Goal: Find specific page/section: Find specific page/section

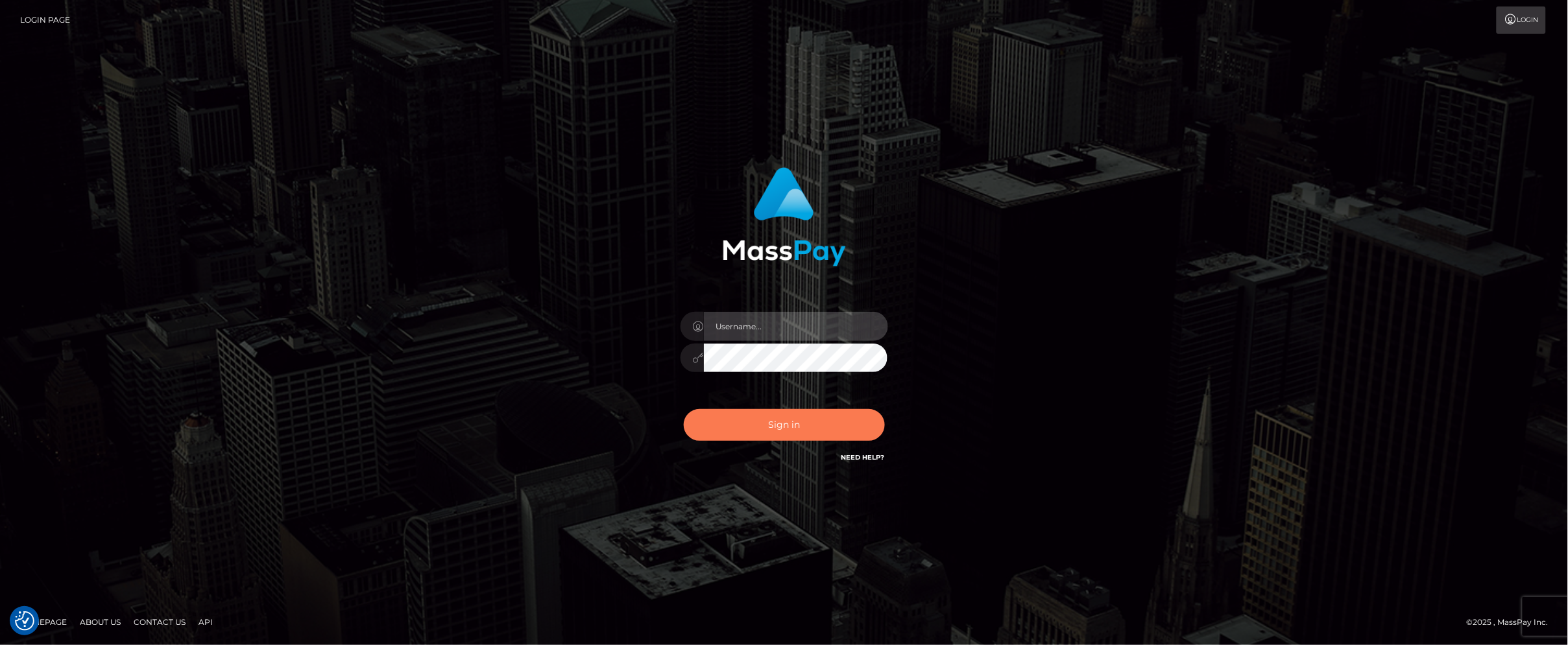
type input "scott.cm"
click at [766, 415] on button "Sign in" at bounding box center [784, 425] width 201 height 31
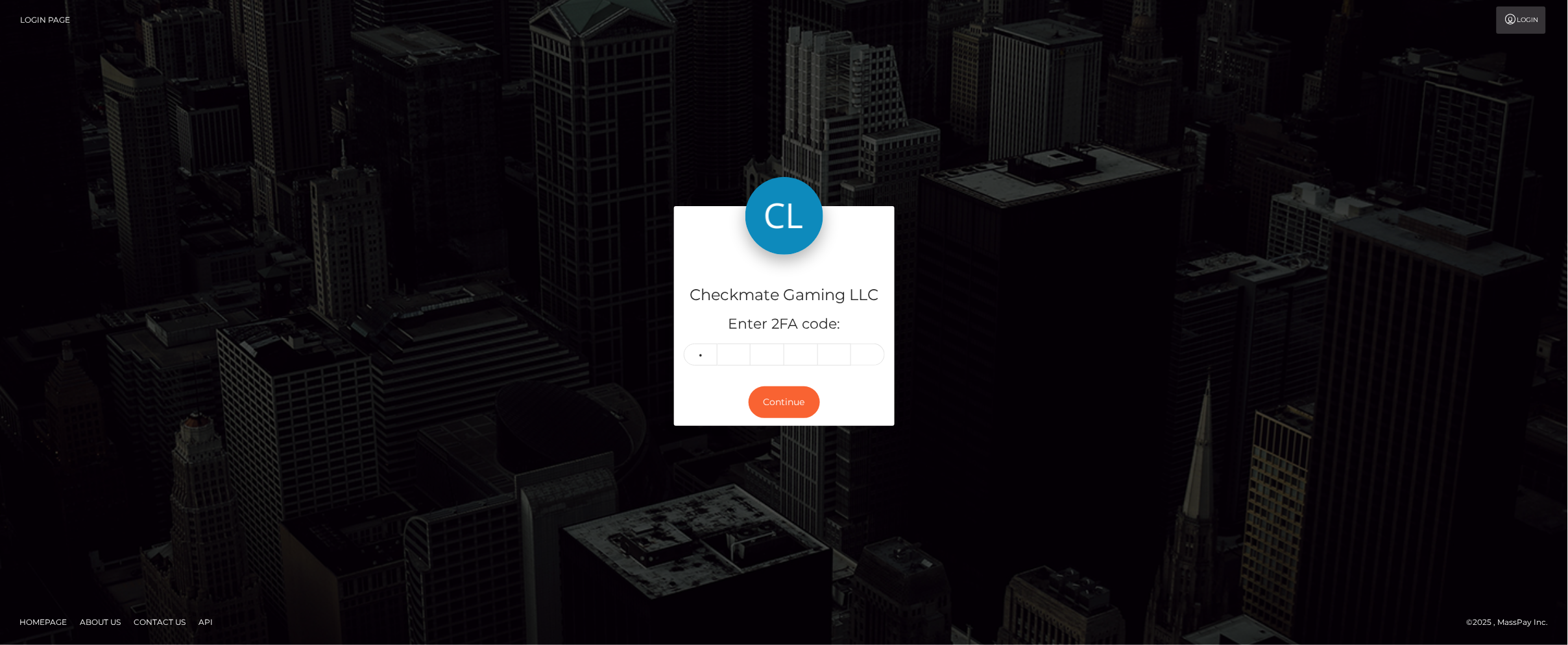
type input "9"
type input "4"
type input "1"
type input "9"
type input "6"
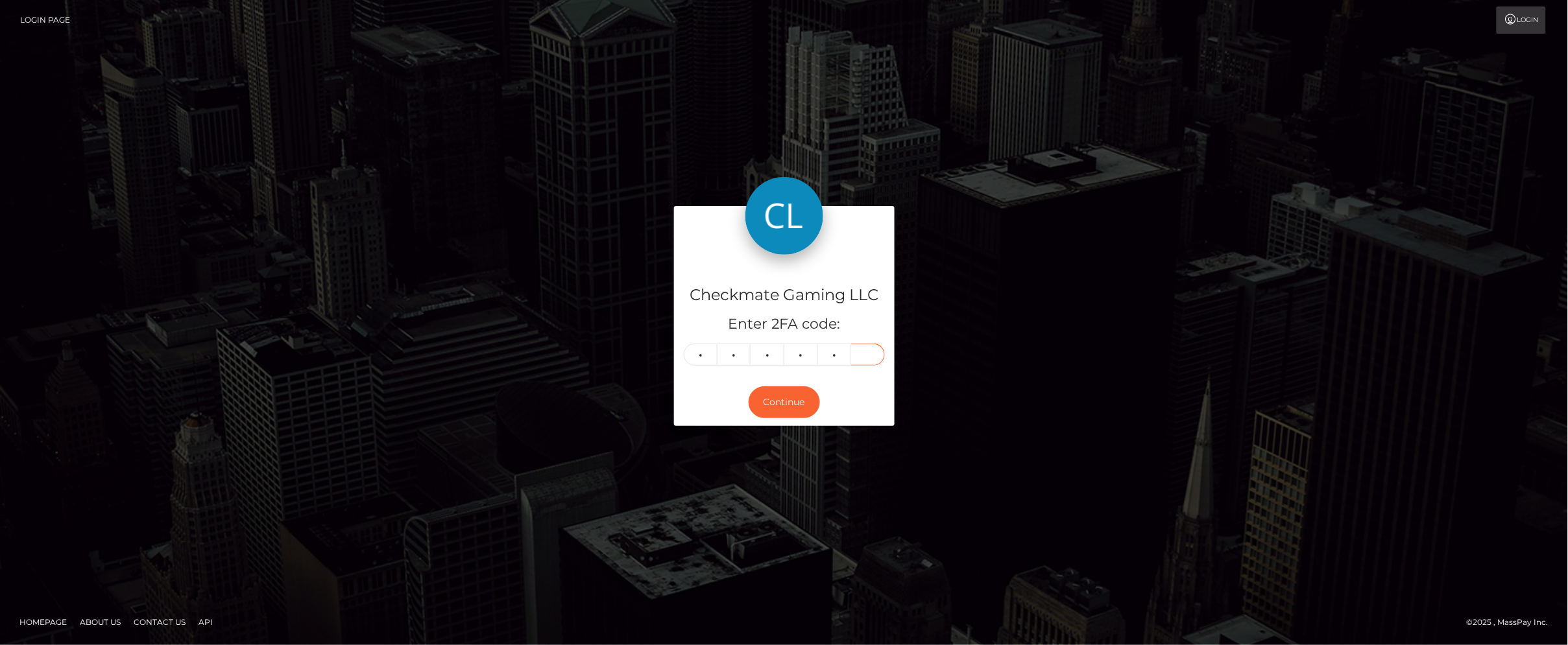
type input "7"
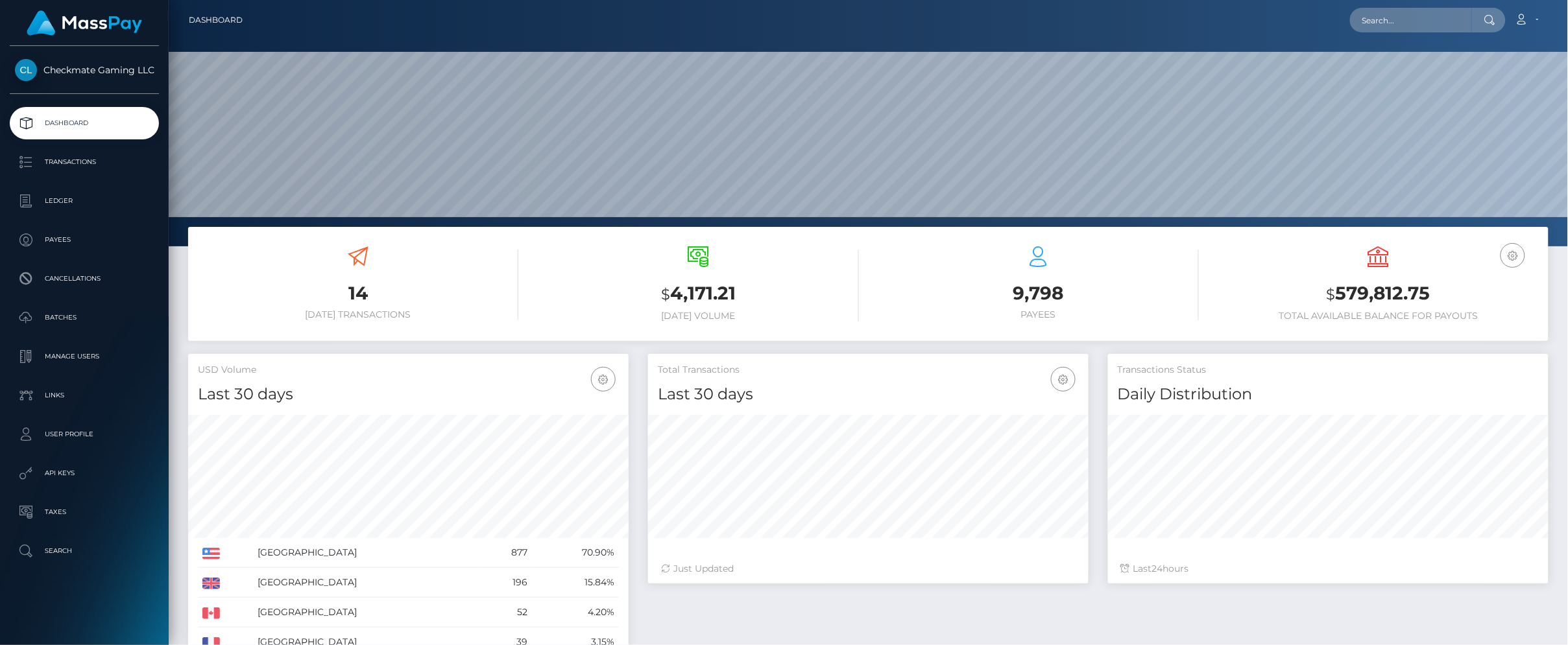
scroll to position [230, 441]
click at [68, 241] on p "Payees" at bounding box center [85, 240] width 139 height 19
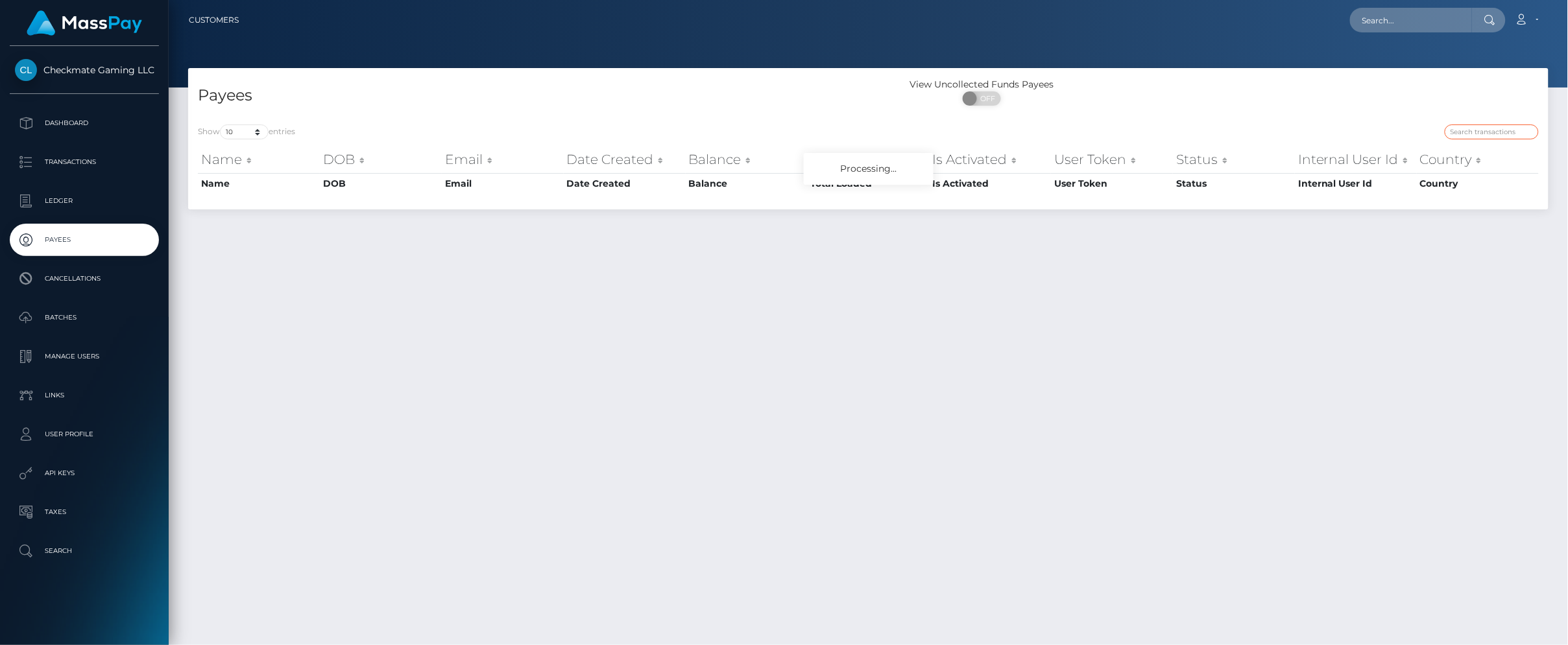
click at [1488, 132] on input "search" at bounding box center [1491, 132] width 94 height 15
paste input "1419170"
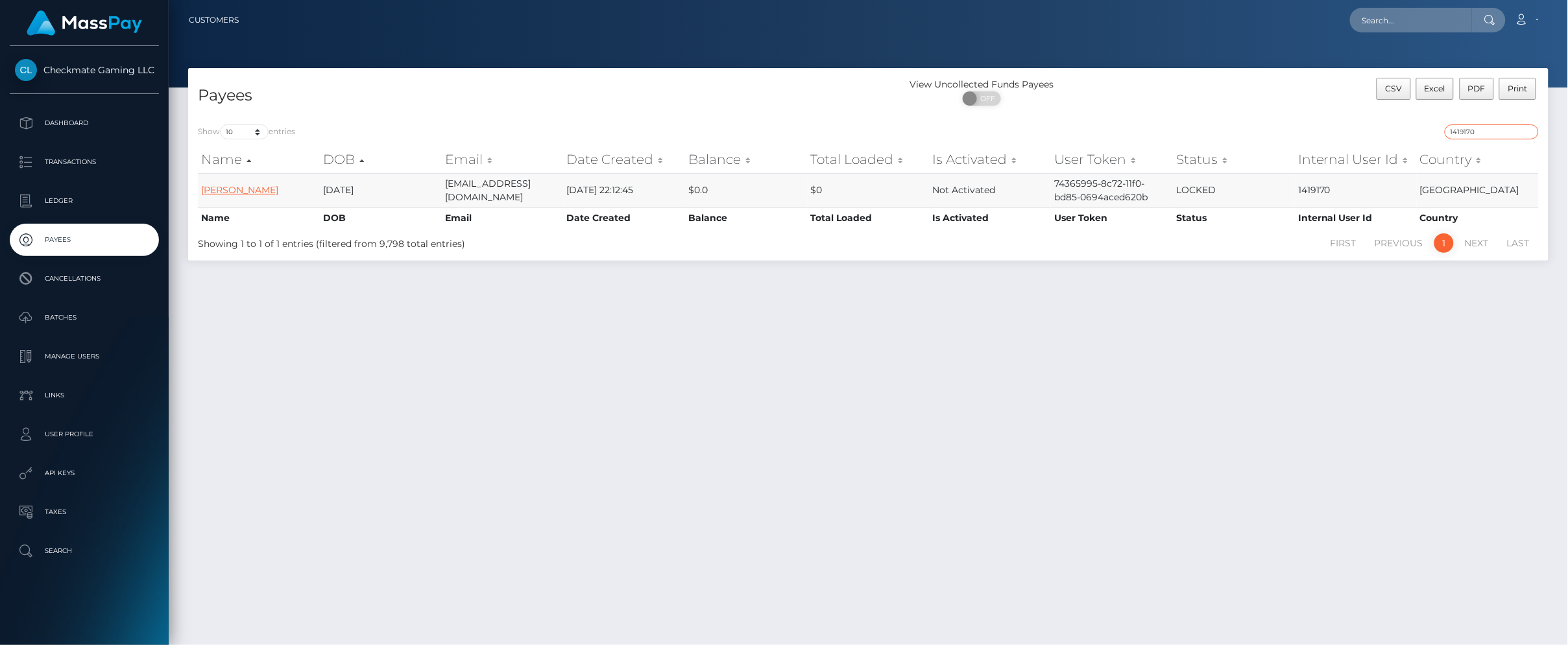
type input "1419170"
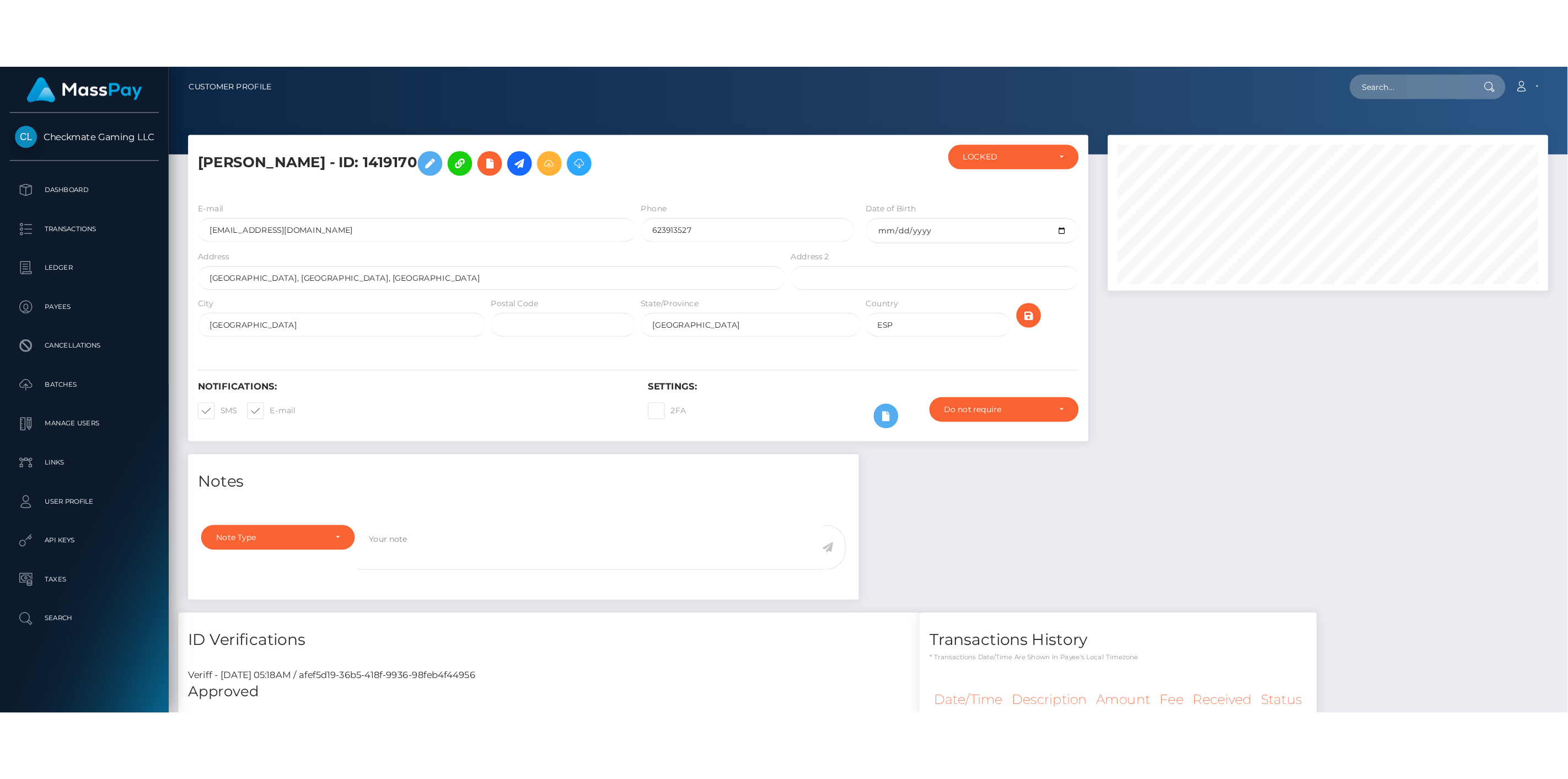
scroll to position [132, 375]
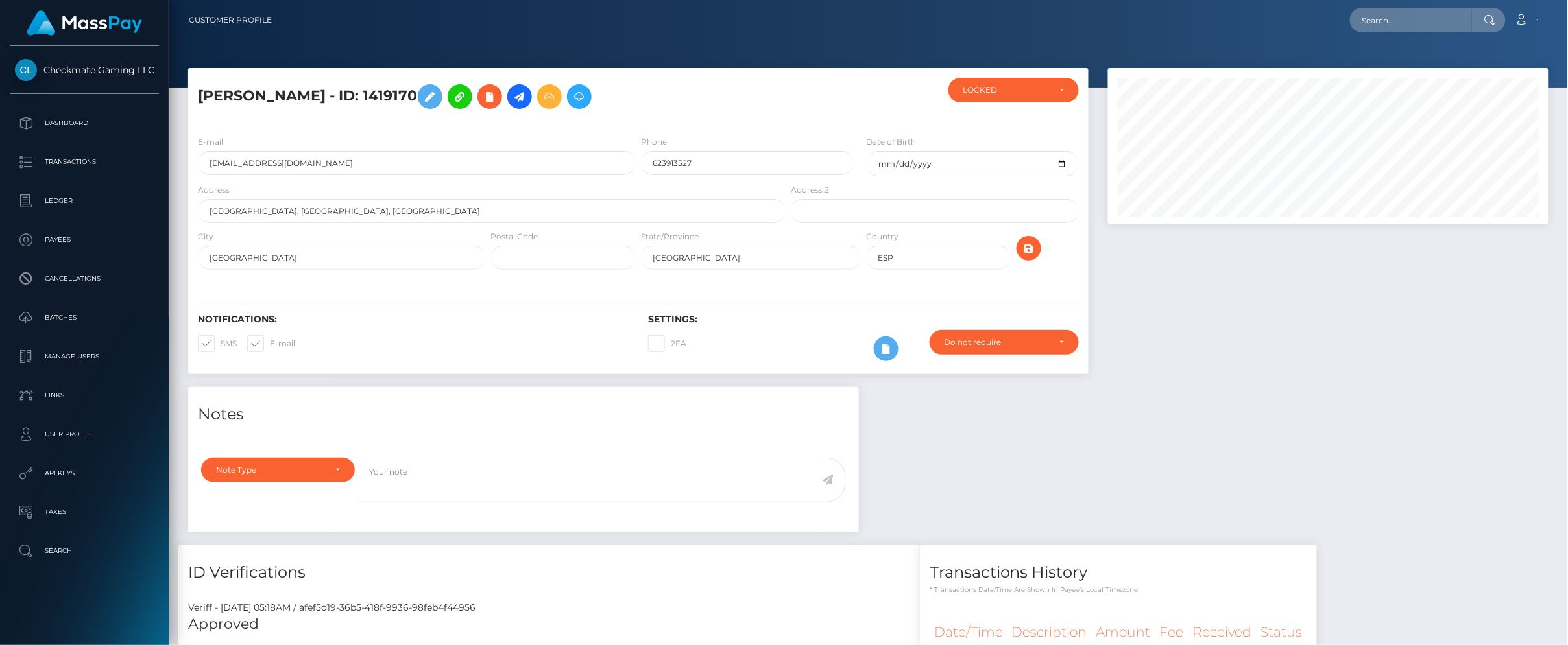
drag, startPoint x: 422, startPoint y: 88, endPoint x: 195, endPoint y: 80, distance: 227.1
click at [196, 80] on div "Santiago Gonzalez - ID: 1419170" at bounding box center [489, 102] width 600 height 47
copy h5 "Santiago Gonzalez - ID: 1419170"
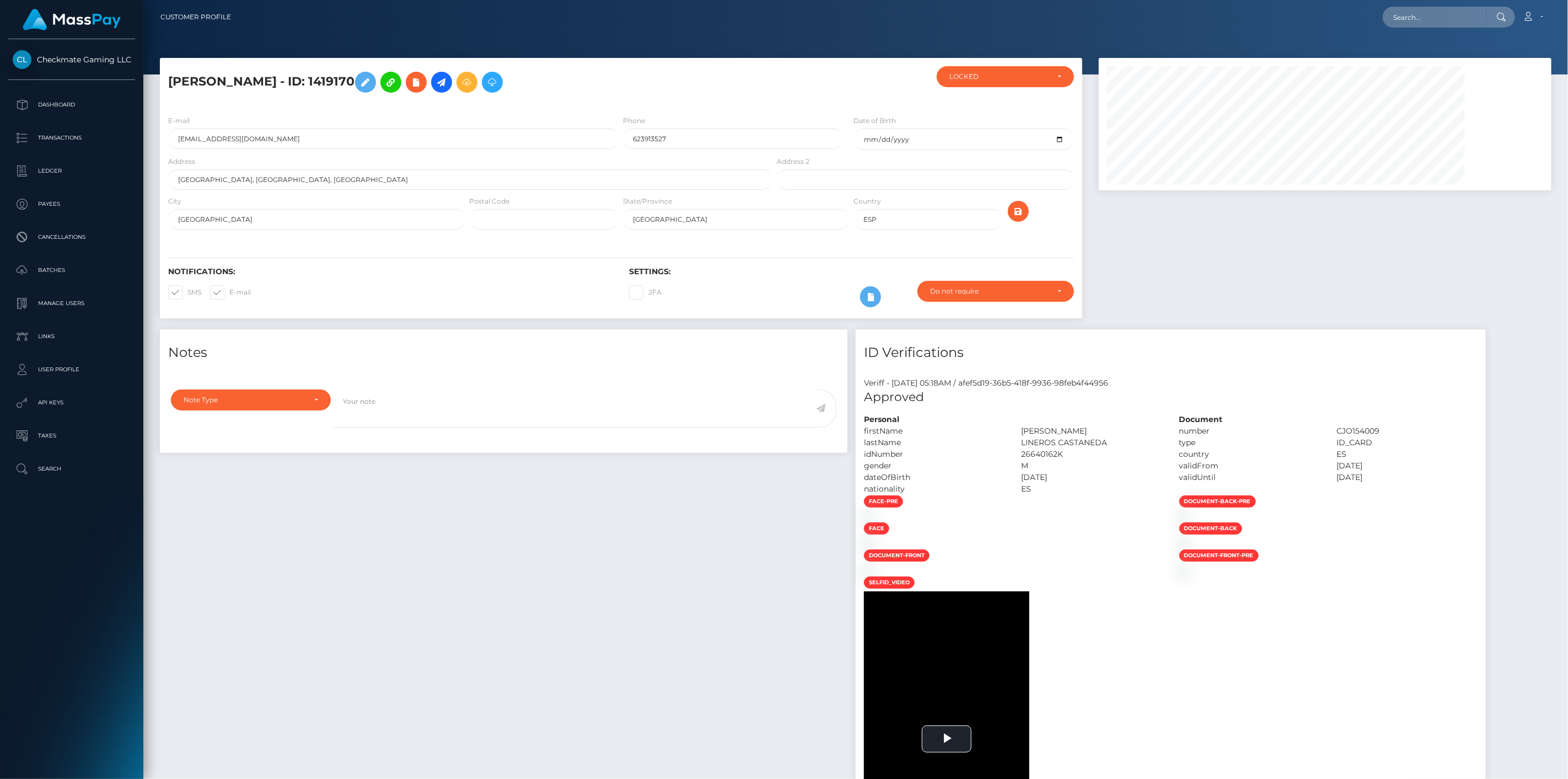
scroll to position [132, 453]
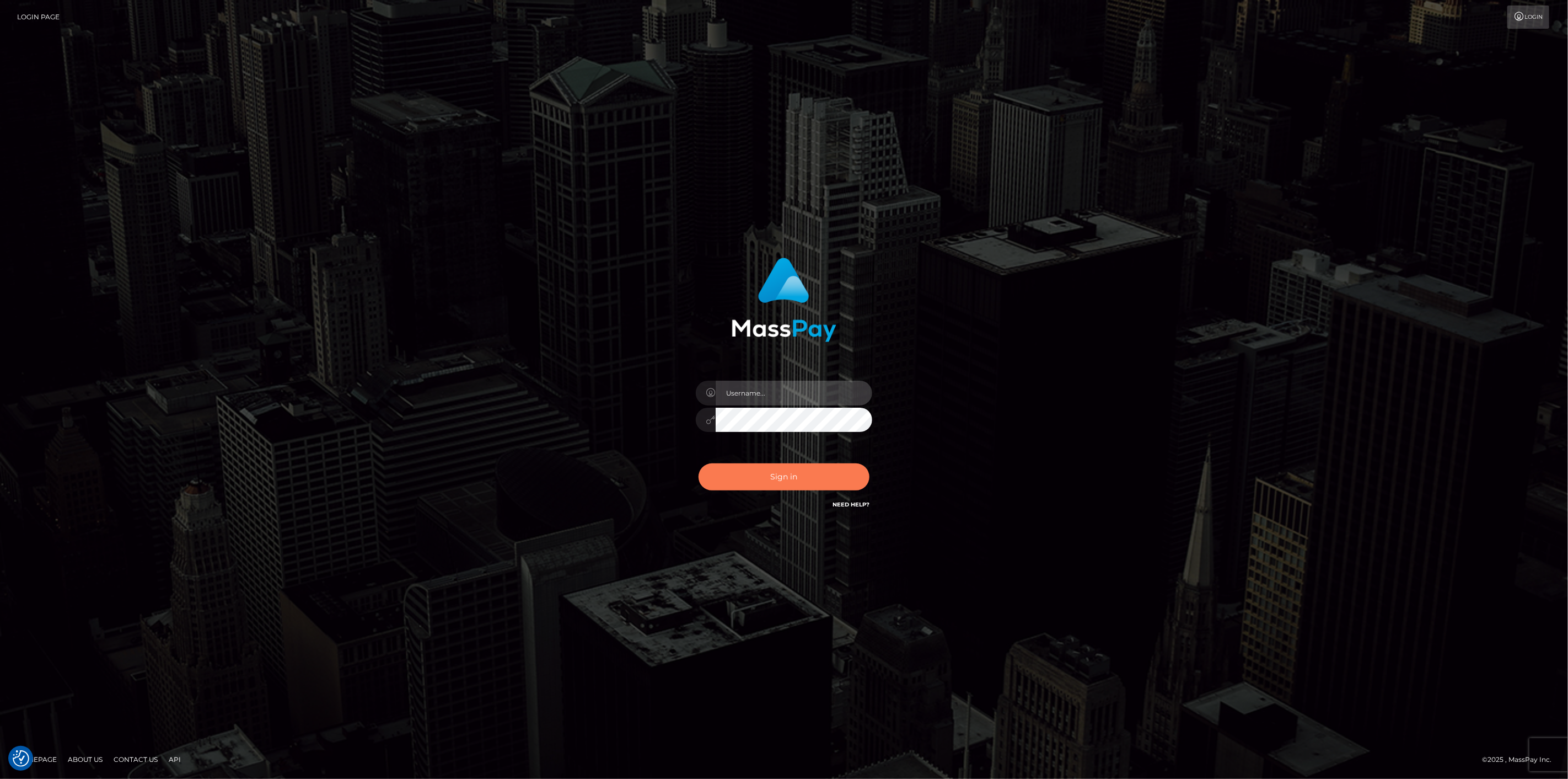
type input "[DOMAIN_NAME]"
click at [780, 481] on button "Sign in" at bounding box center [784, 477] width 171 height 27
type input "scott.cm"
click at [763, 482] on button "Sign in" at bounding box center [784, 477] width 171 height 27
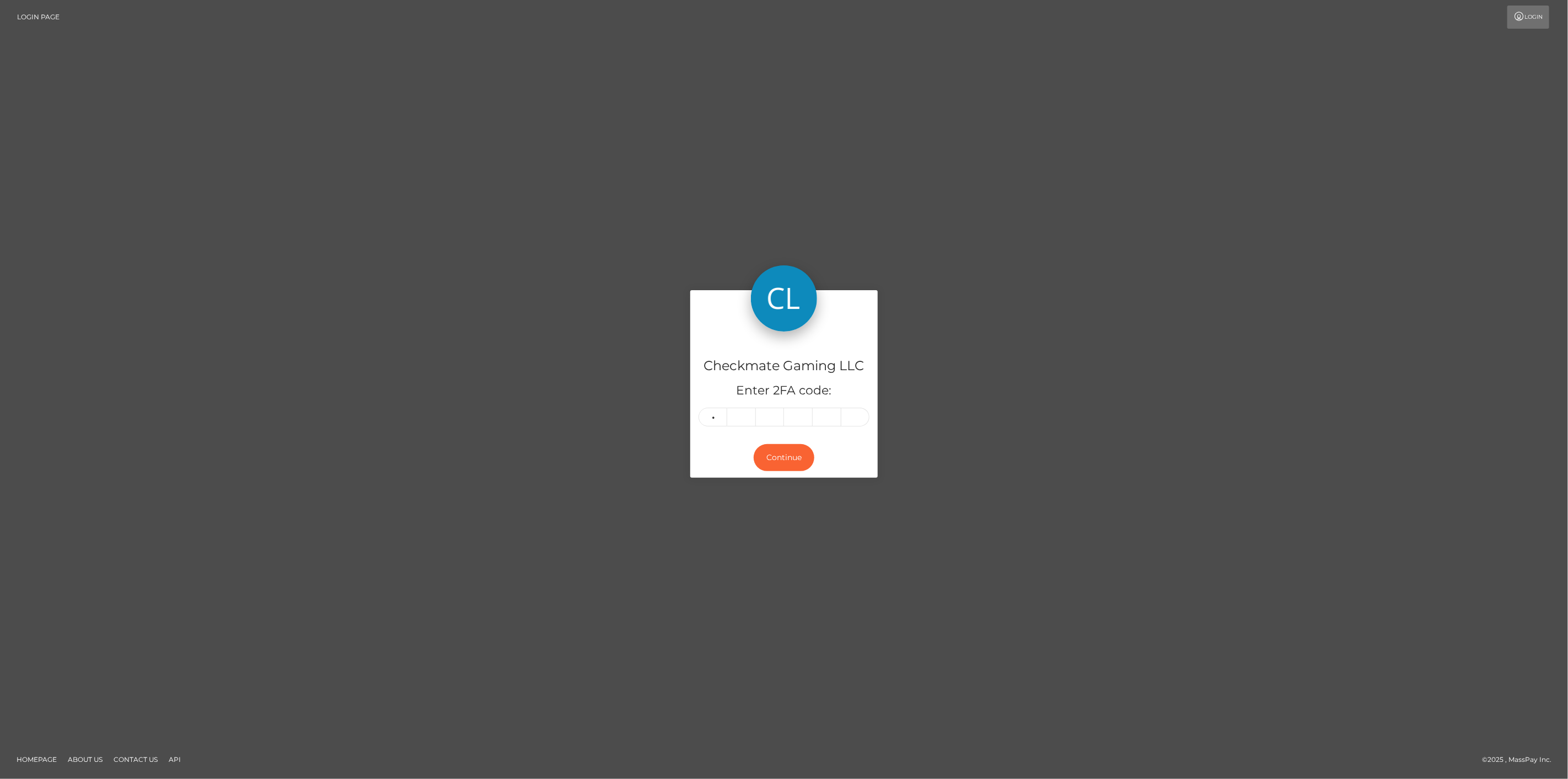
type input "9"
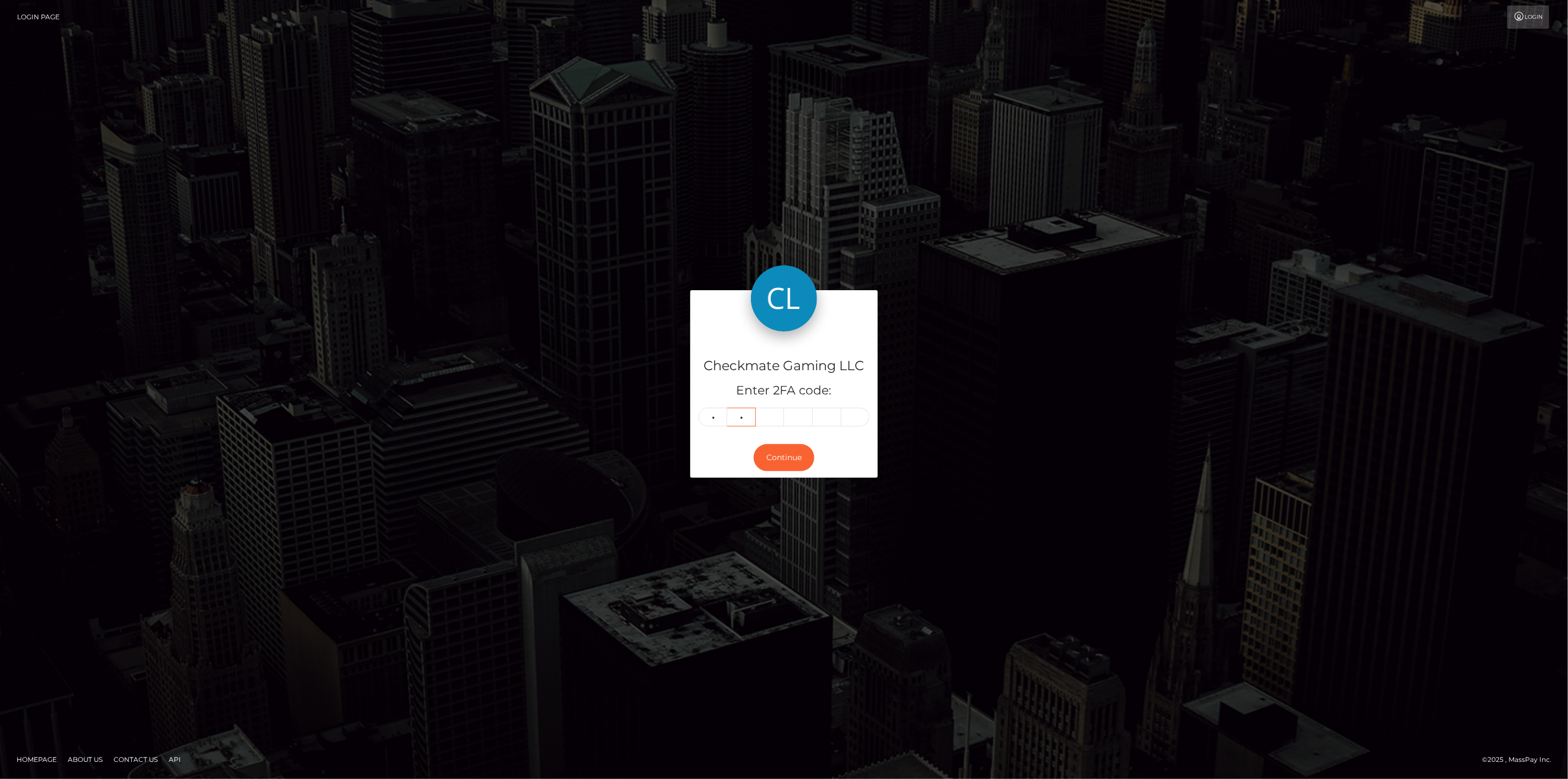
type input "9"
type input "5"
type input "2"
type input "3"
type input "4"
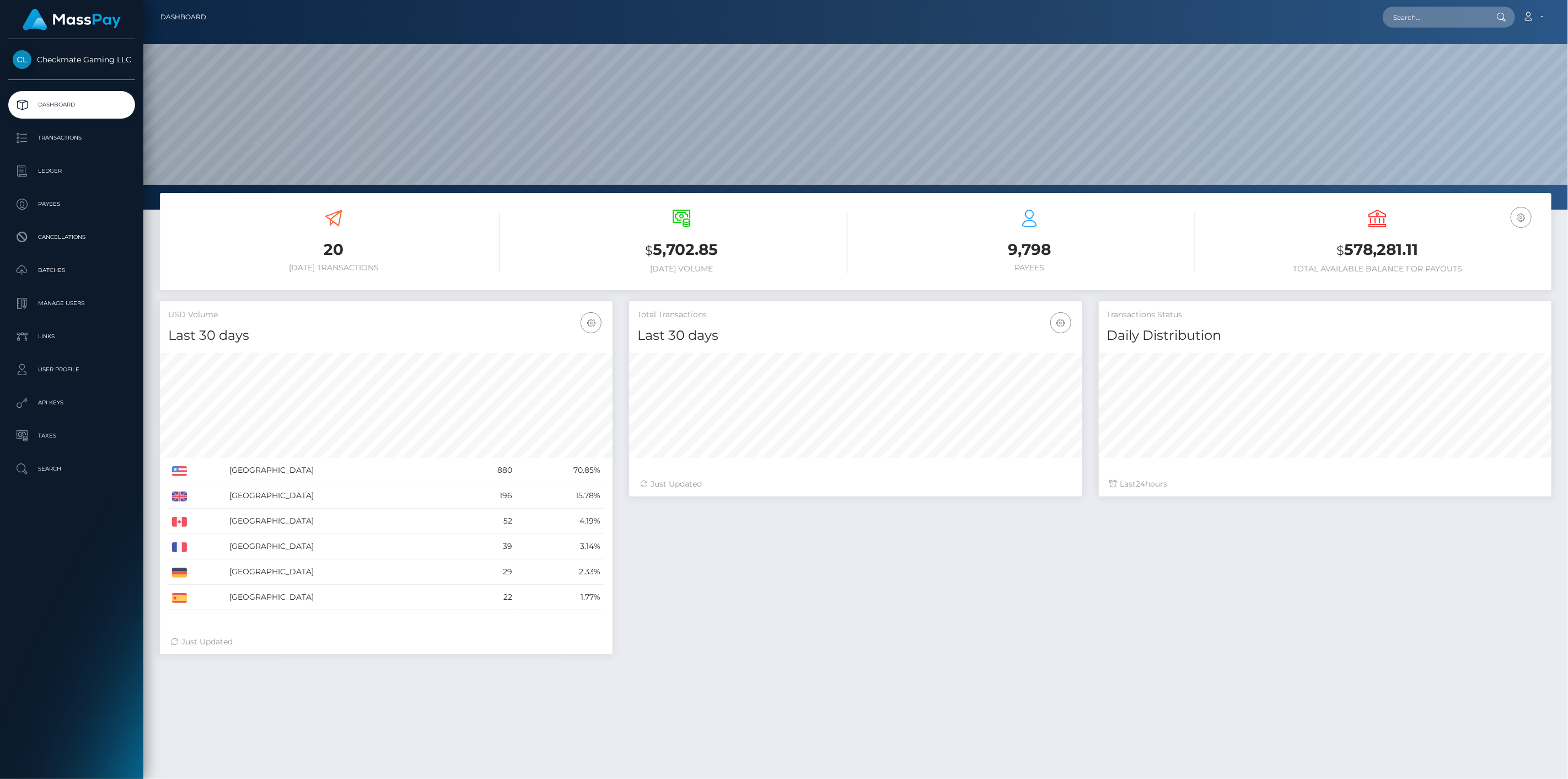
scroll to position [196, 453]
click at [63, 210] on p "Payees" at bounding box center [72, 204] width 118 height 16
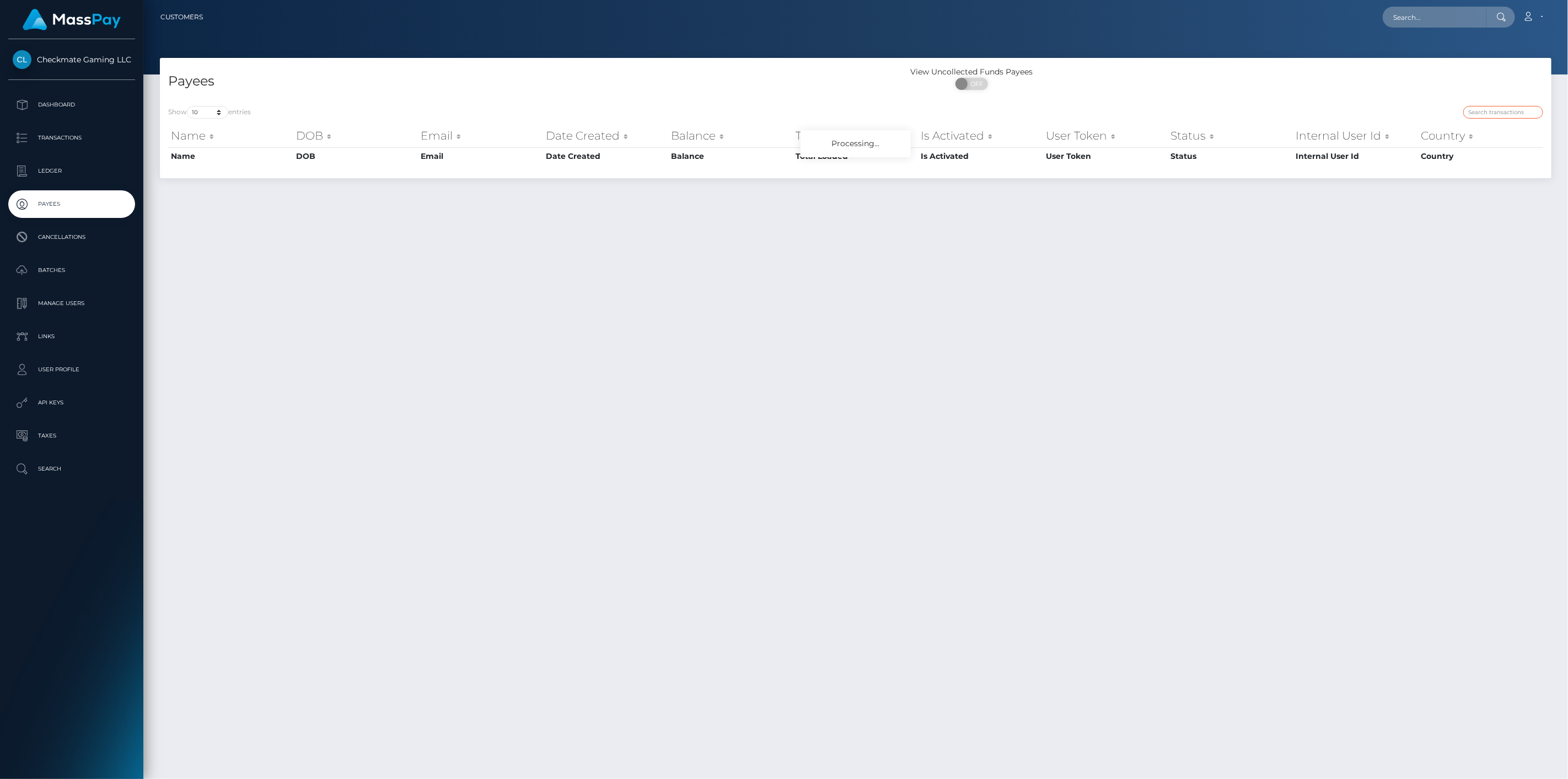
click at [1499, 113] on input "search" at bounding box center [1503, 112] width 80 height 13
paste input "45274"
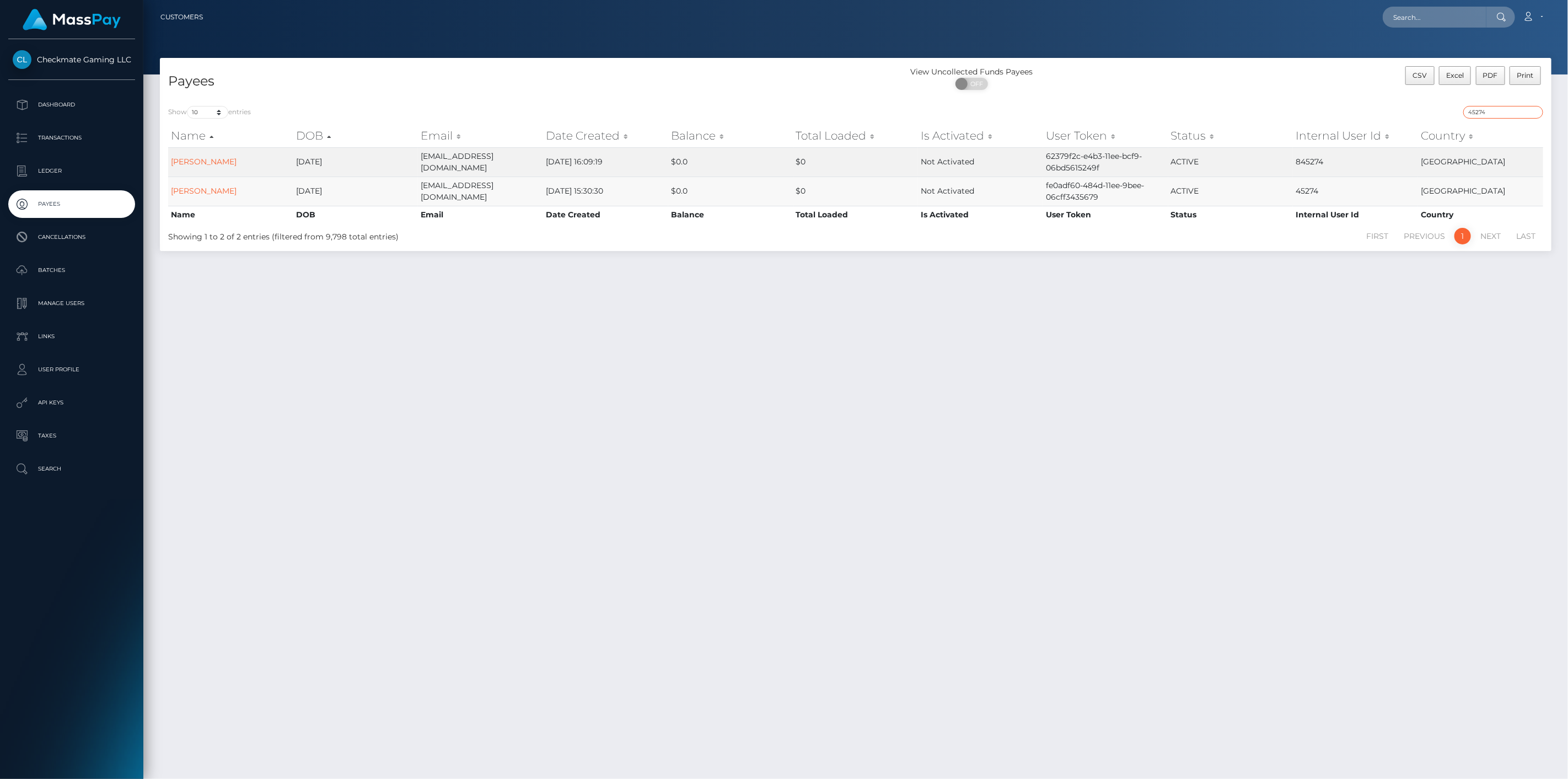
type input "45274"
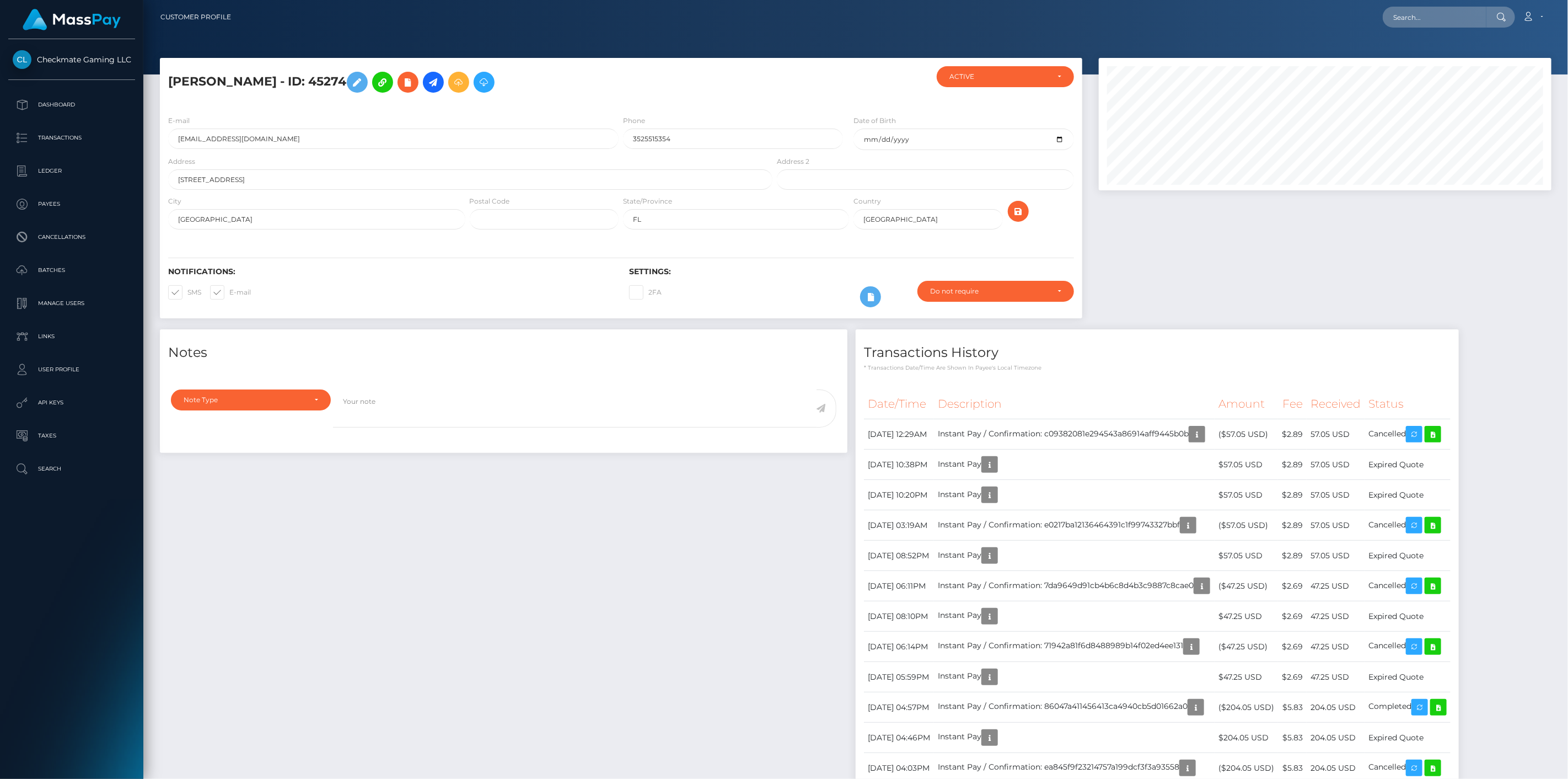
scroll to position [132, 453]
click at [1440, 436] on icon at bounding box center [1433, 434] width 13 height 14
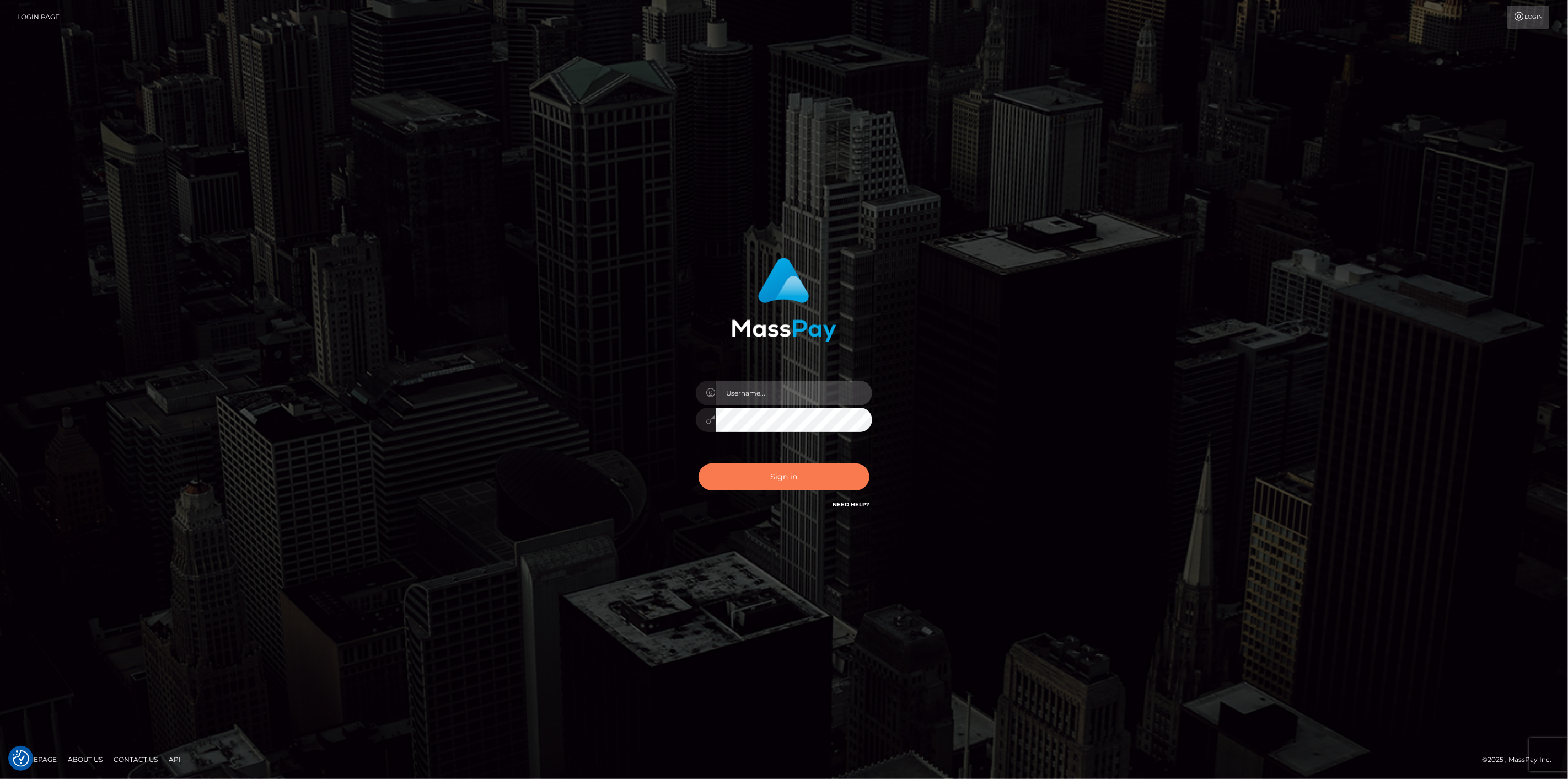
type input "[DOMAIN_NAME]"
click at [791, 478] on button "Sign in" at bounding box center [784, 477] width 171 height 27
type input "[DOMAIN_NAME]"
drag, startPoint x: 834, startPoint y: 474, endPoint x: 824, endPoint y: 474, distance: 10.0
click at [834, 474] on button "Sign in" at bounding box center [784, 477] width 171 height 27
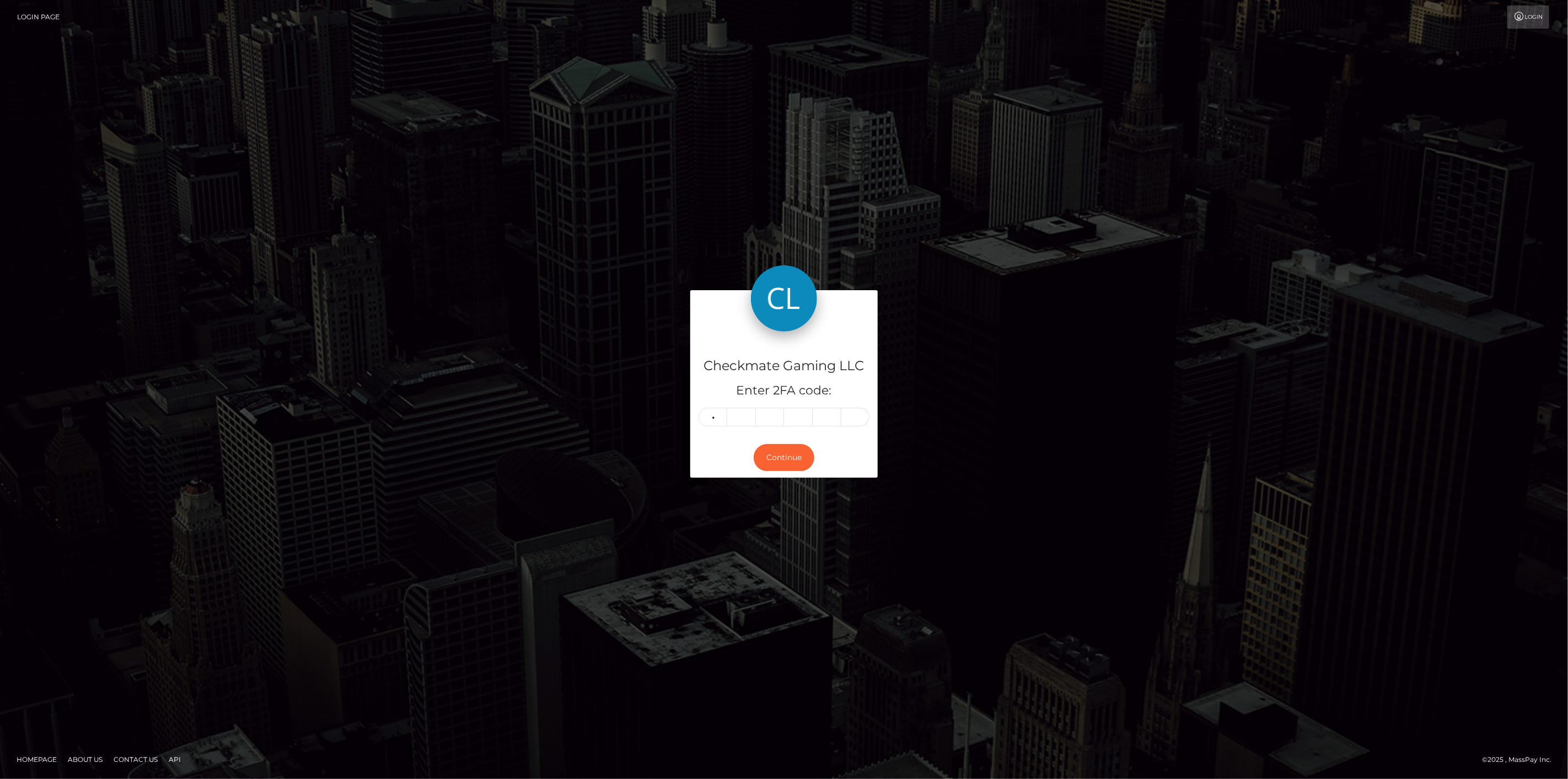
type input "5"
type input "7"
type input "9"
type input "0"
type input "7"
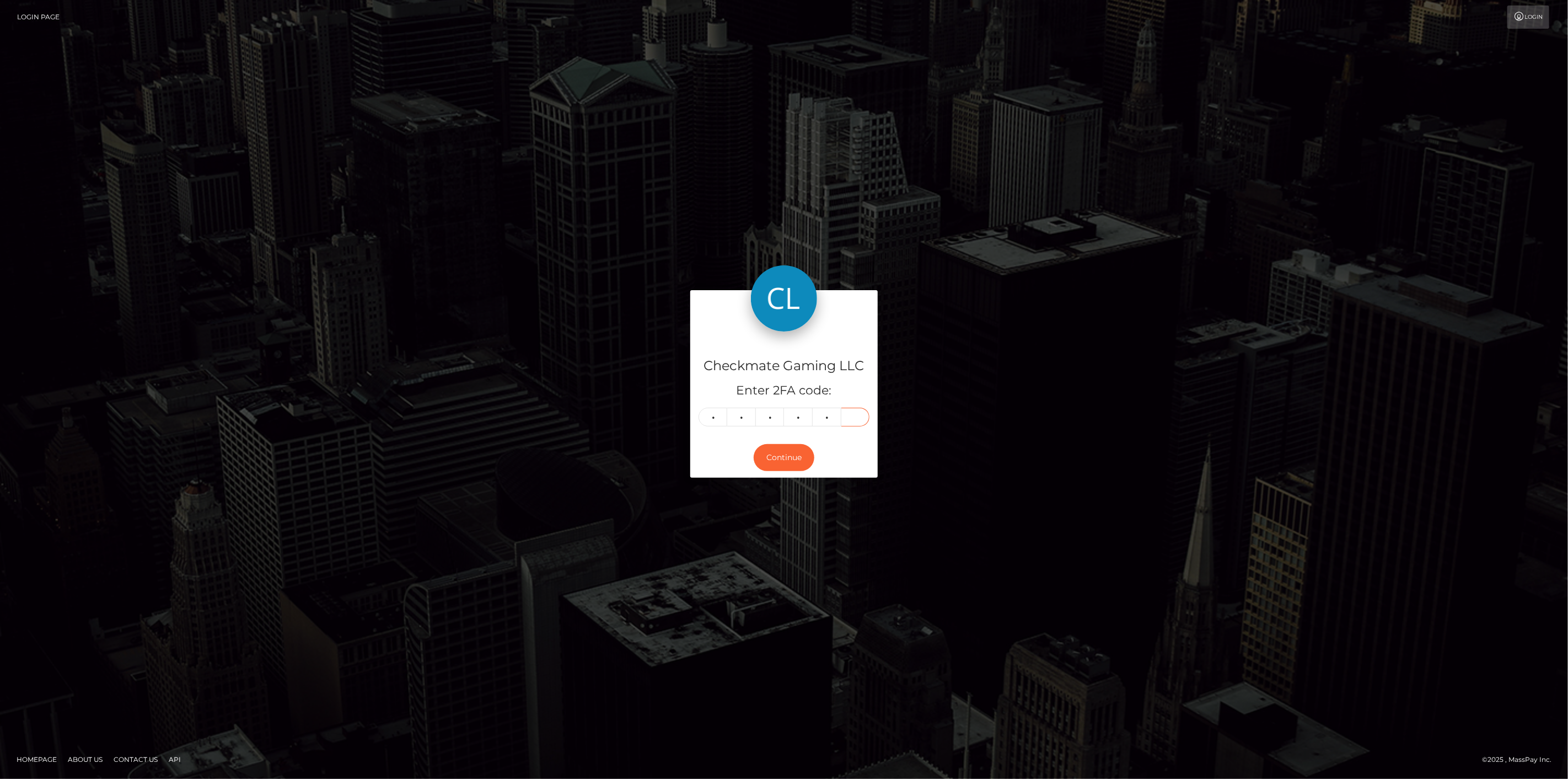
type input "6"
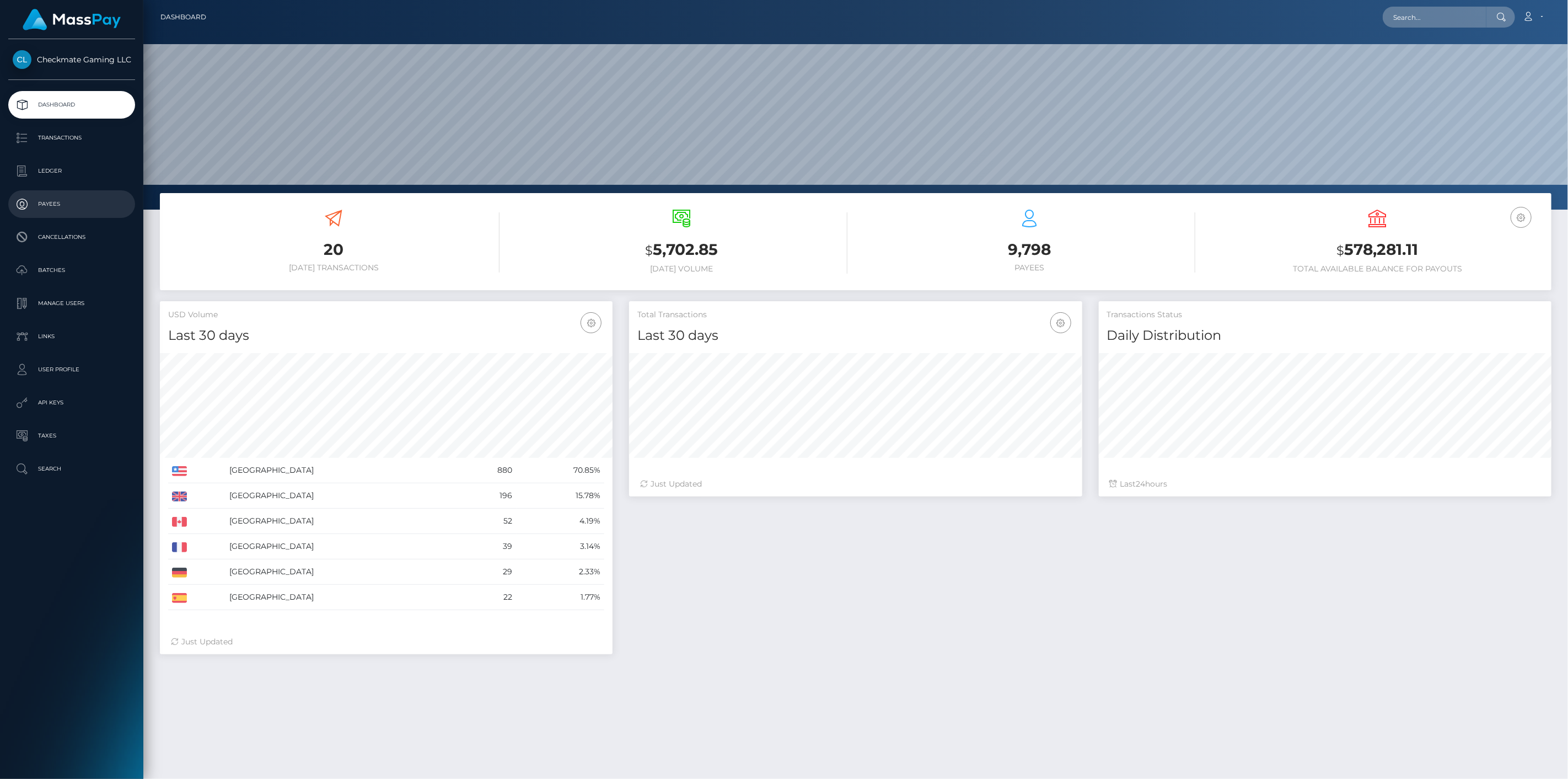
scroll to position [196, 453]
click at [70, 203] on p "Payees" at bounding box center [72, 204] width 118 height 16
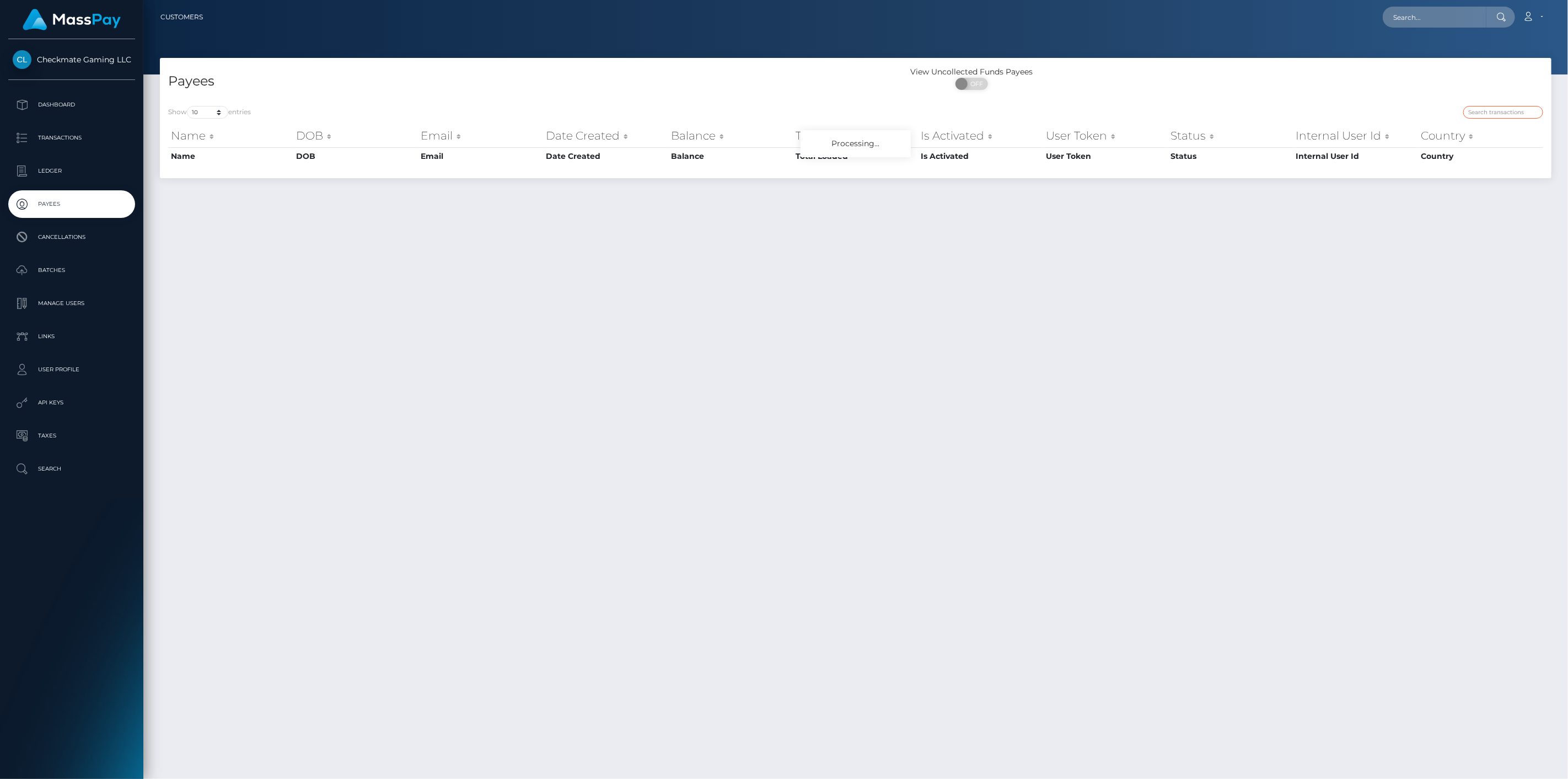
click at [1519, 115] on input "search" at bounding box center [1503, 112] width 80 height 13
paste input "539406"
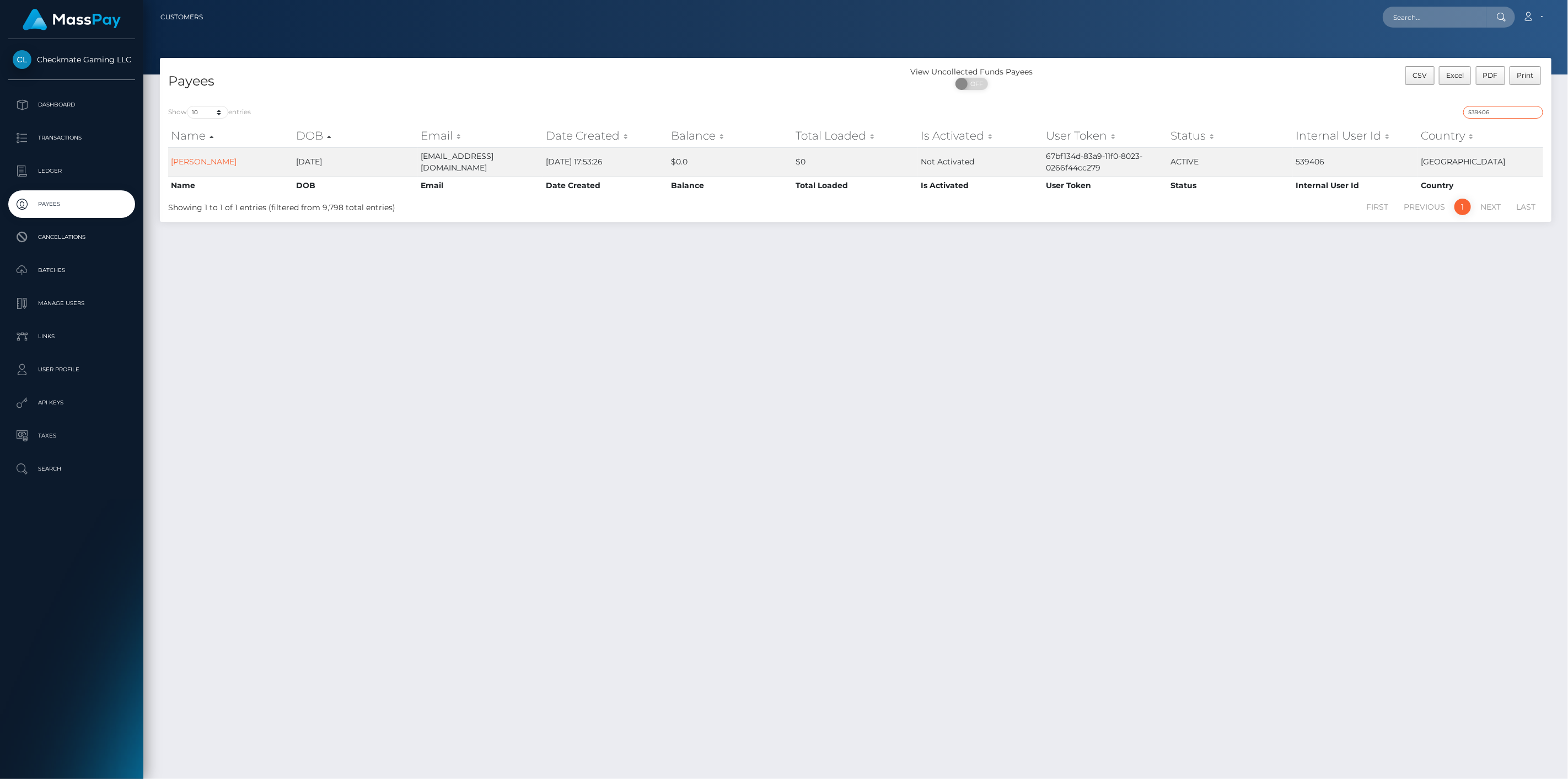
click at [1499, 112] on input "539406" at bounding box center [1503, 112] width 80 height 13
paste input "911331"
type input "911331"
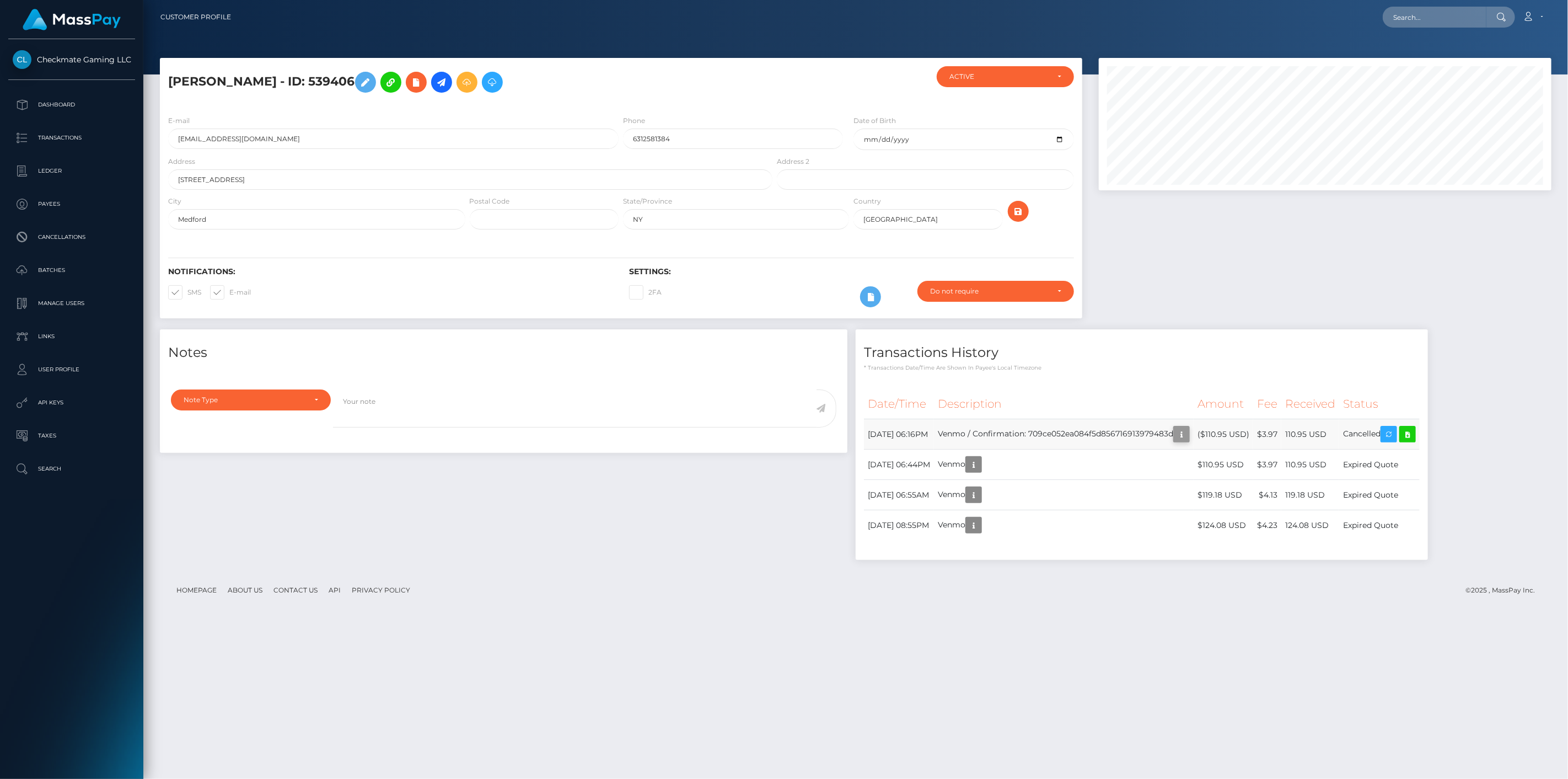
scroll to position [132, 453]
click at [1188, 429] on icon "button" at bounding box center [1181, 434] width 13 height 14
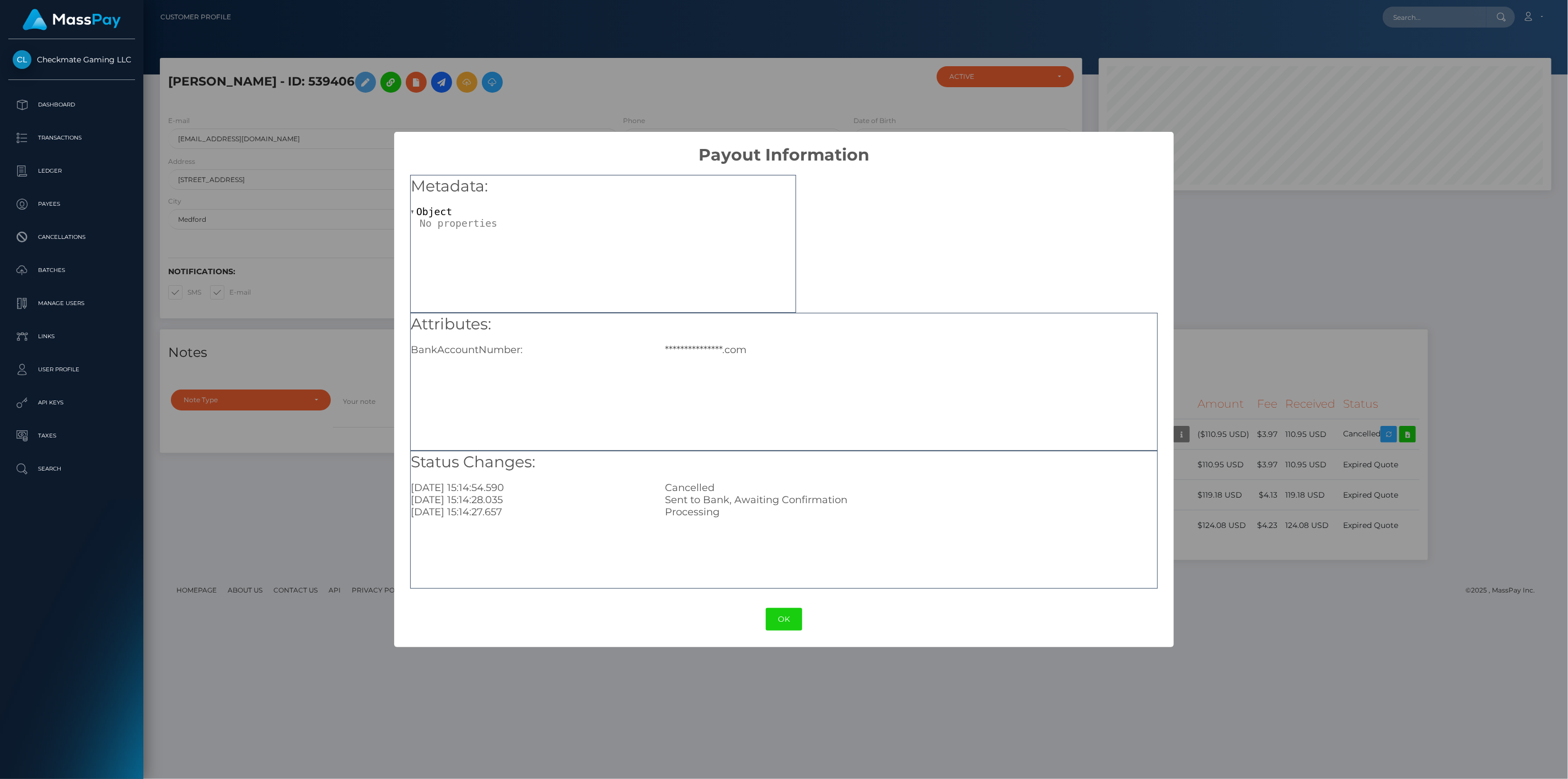
click at [1241, 277] on div "**********" at bounding box center [784, 389] width 1568 height 779
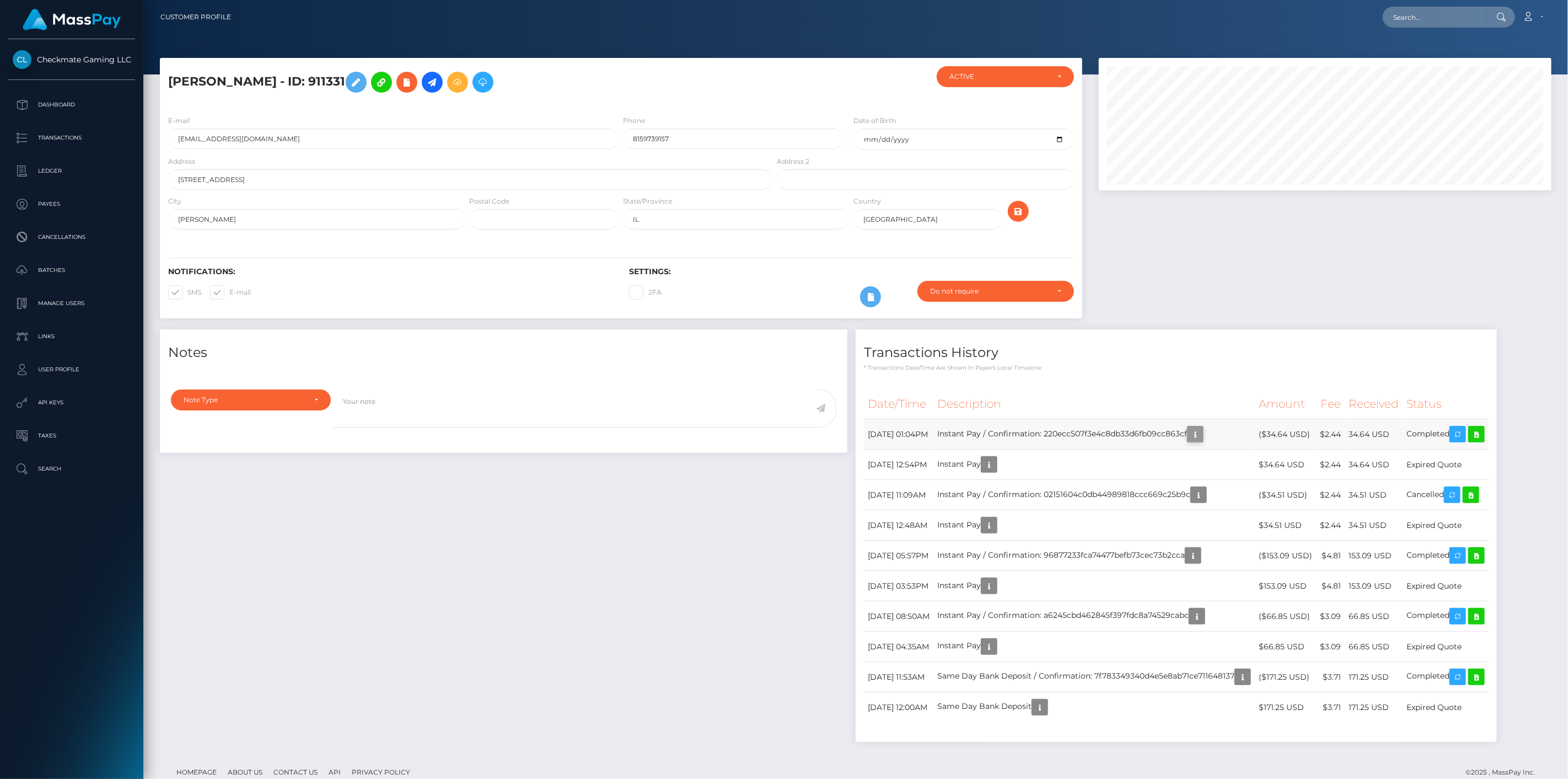
scroll to position [132, 453]
click at [1202, 435] on icon "button" at bounding box center [1195, 434] width 13 height 14
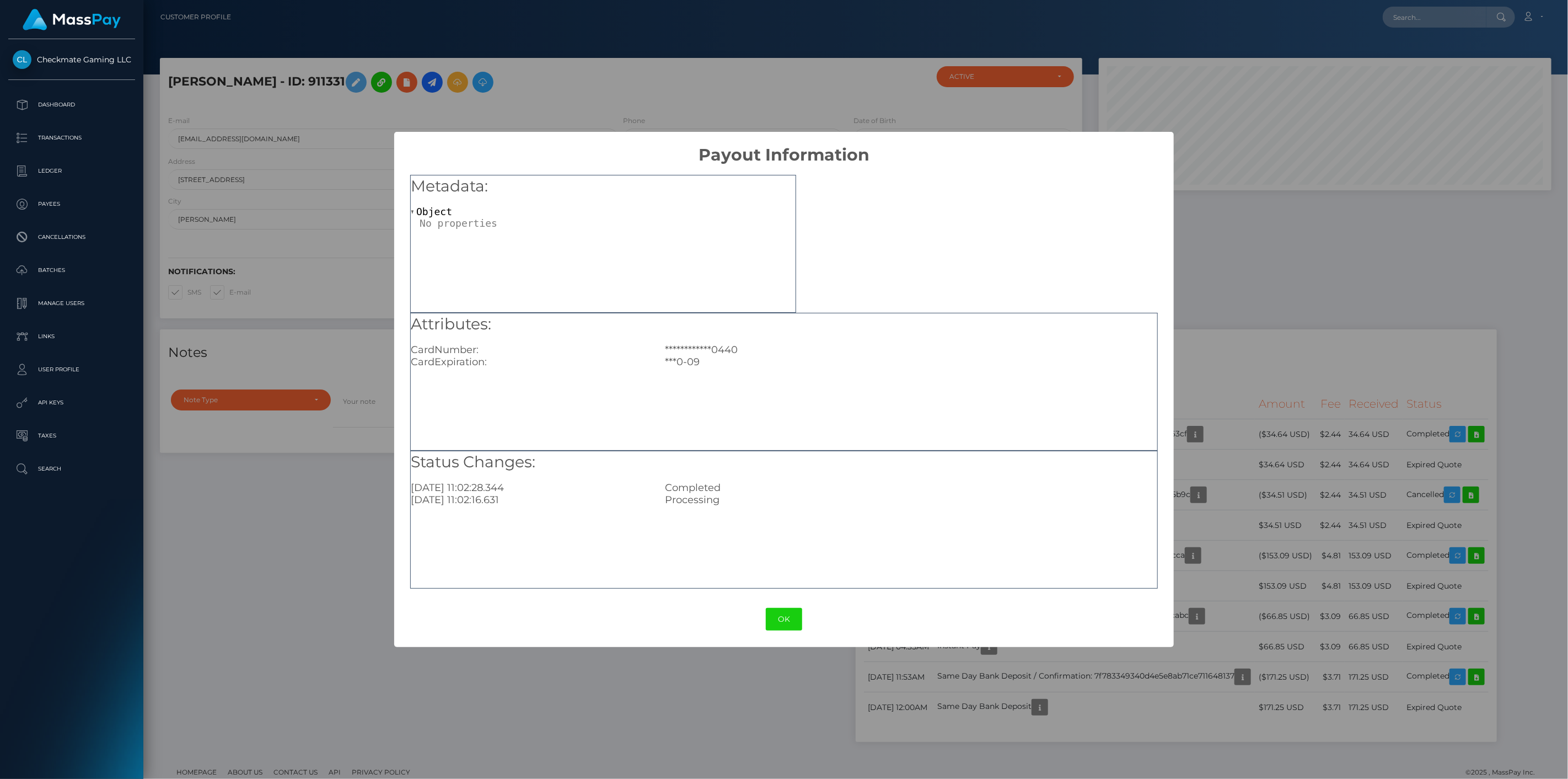
click at [1244, 475] on div "**********" at bounding box center [784, 389] width 1568 height 779
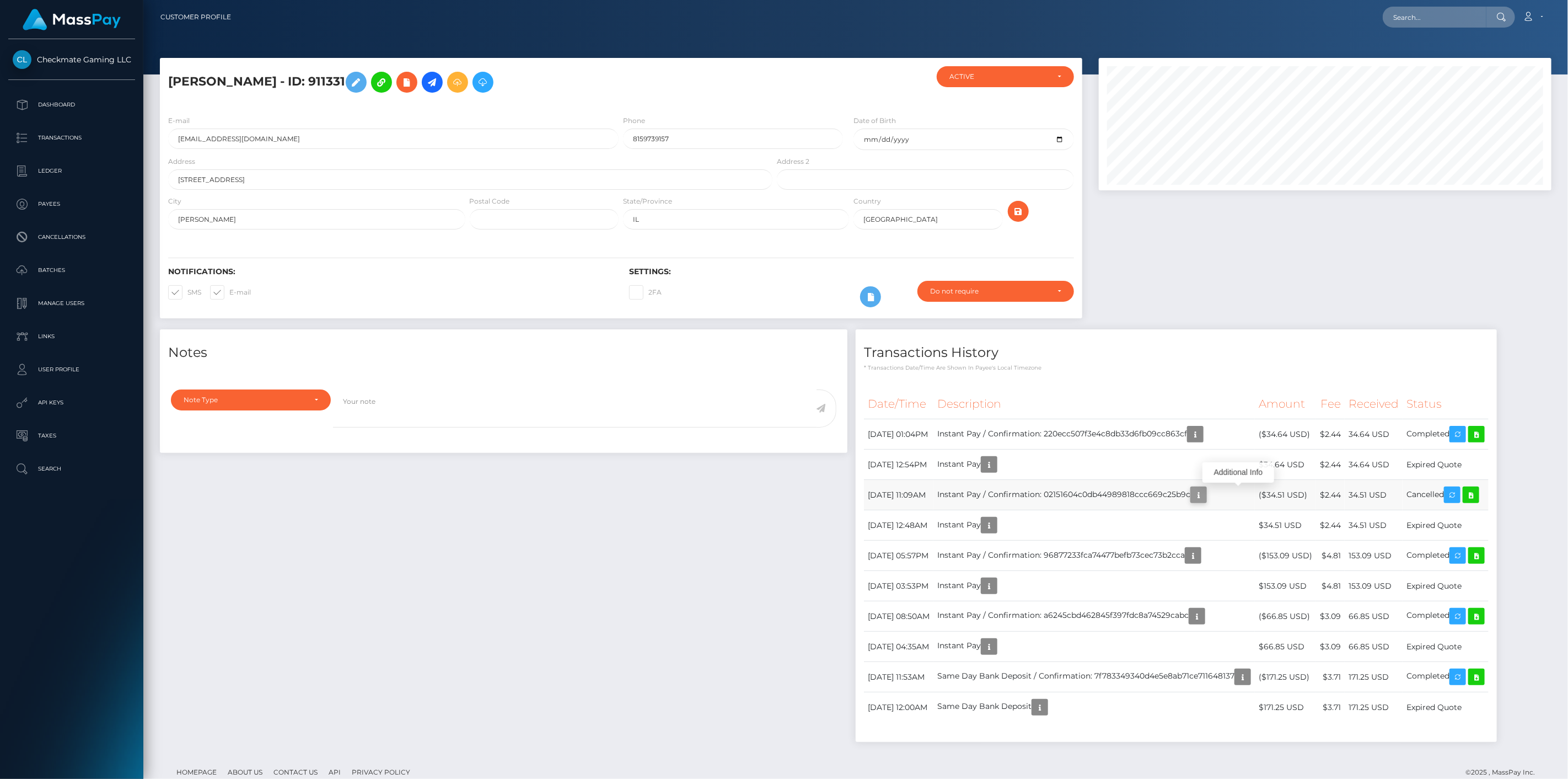
click at [1205, 500] on icon "button" at bounding box center [1199, 495] width 13 height 14
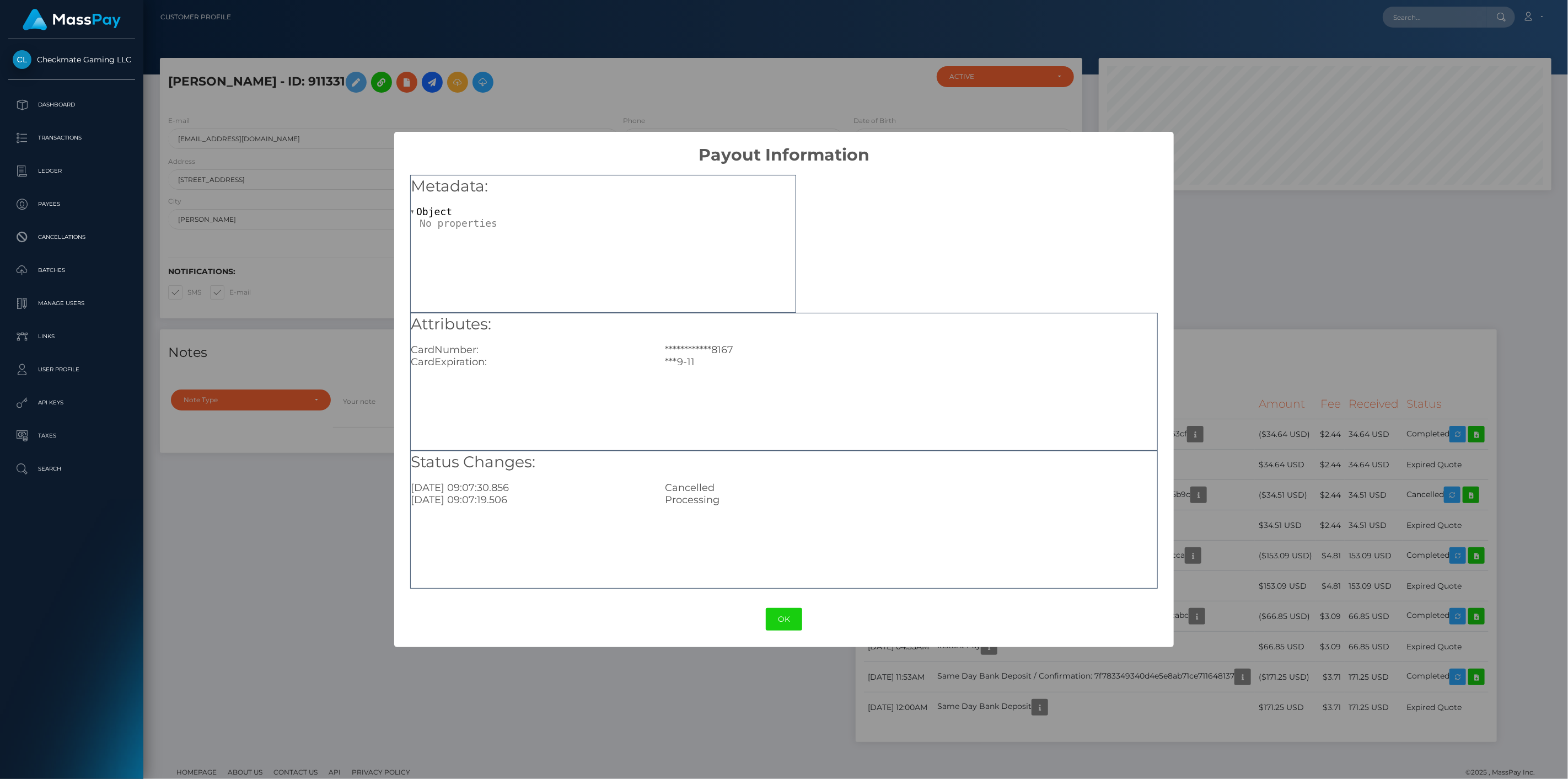
drag, startPoint x: 1244, startPoint y: 499, endPoint x: 1248, endPoint y: 530, distance: 31.3
click at [1244, 499] on div "**********" at bounding box center [784, 389] width 1568 height 779
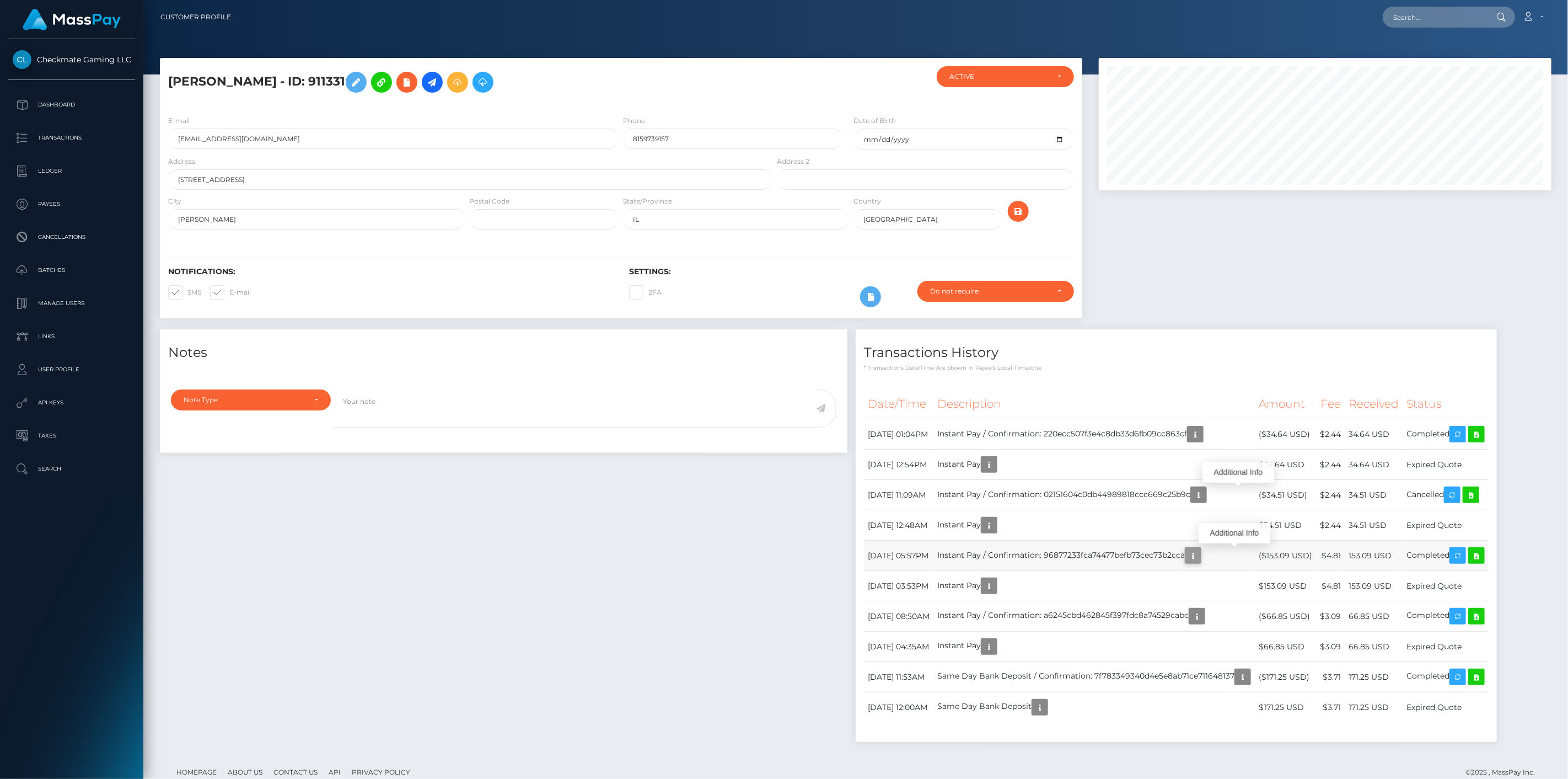
click at [1200, 557] on icon "button" at bounding box center [1193, 555] width 13 height 14
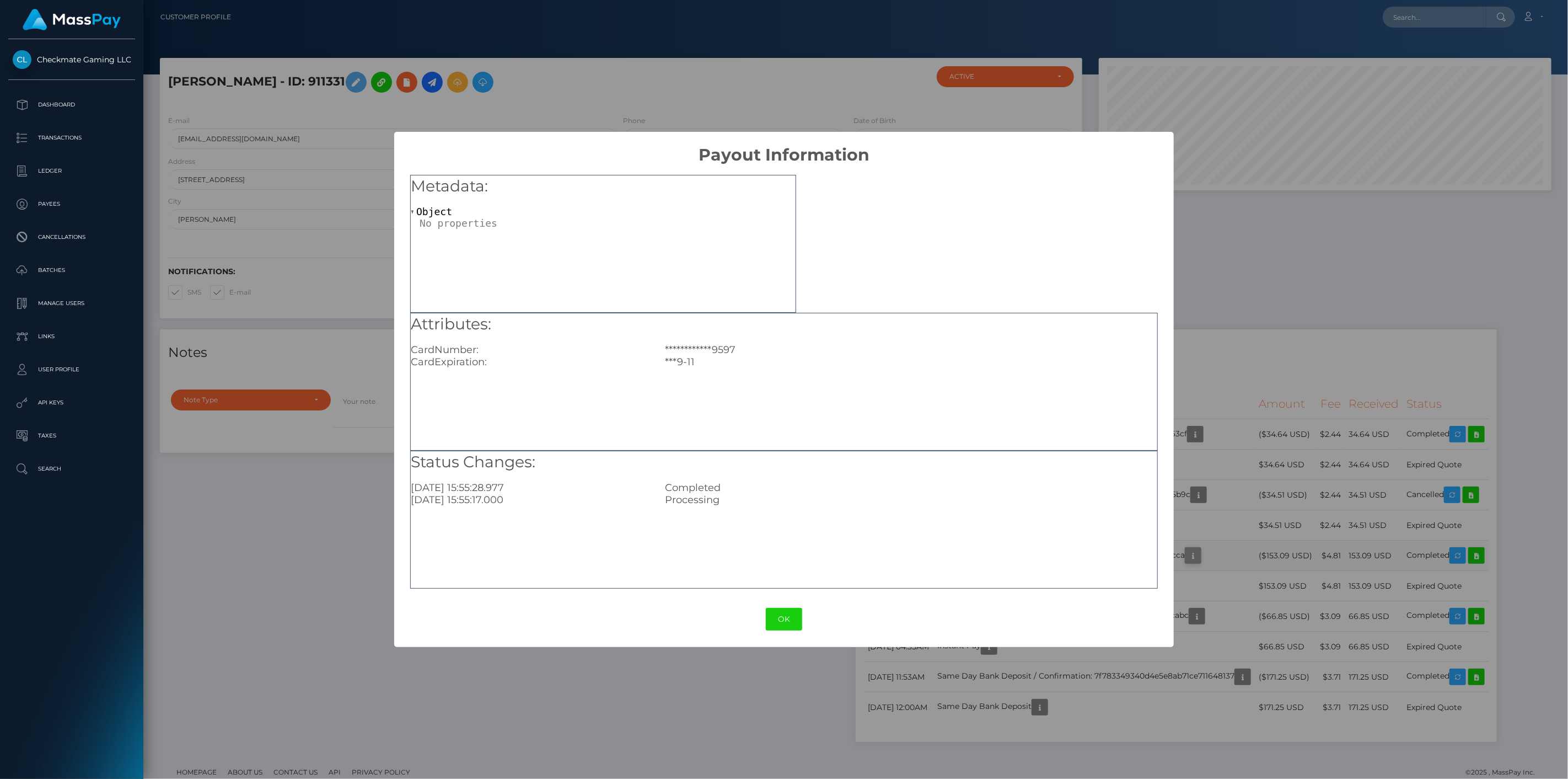
click at [1241, 557] on div "**********" at bounding box center [784, 389] width 1568 height 779
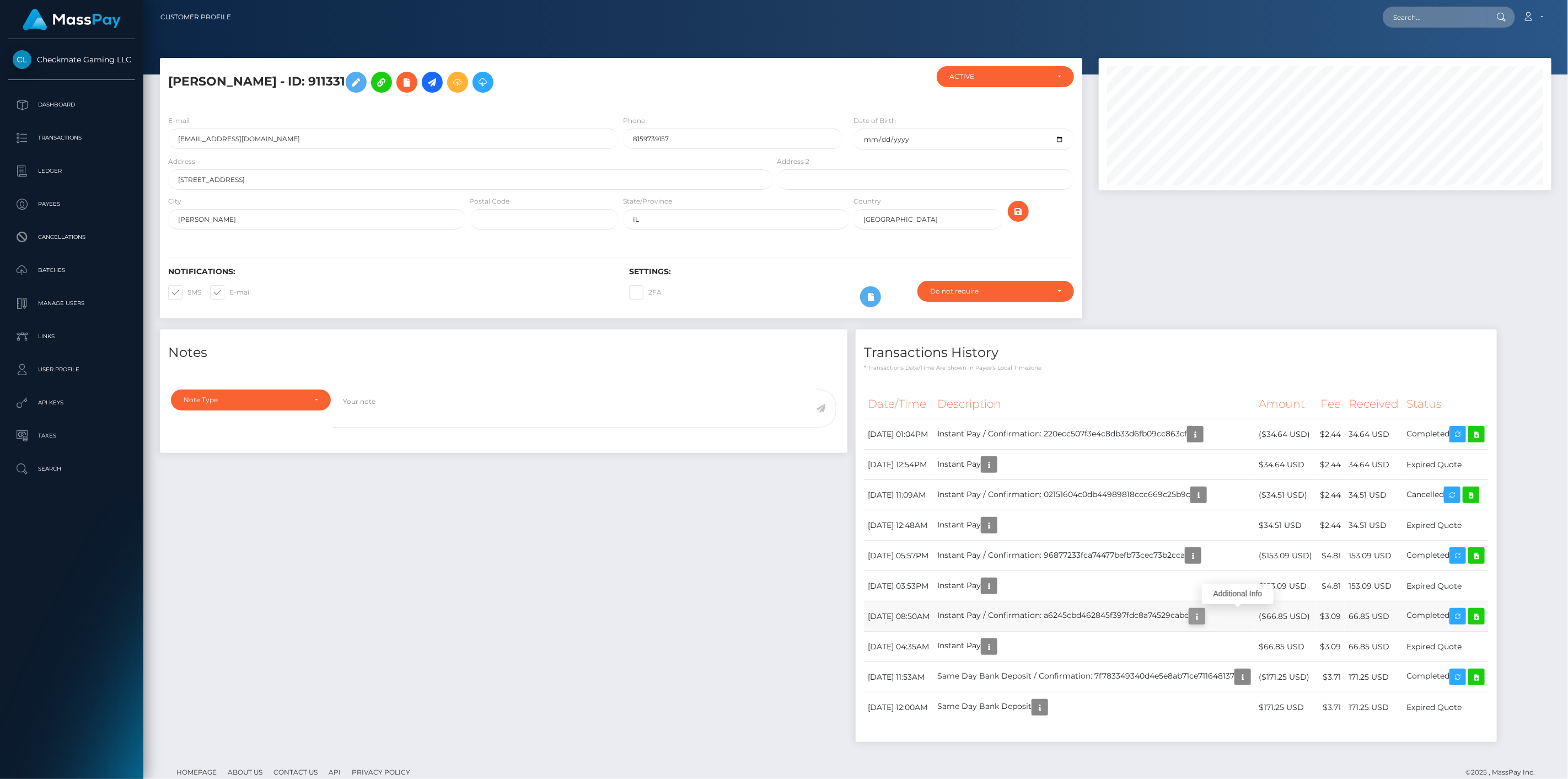
click at [1203, 618] on icon "button" at bounding box center [1197, 616] width 13 height 14
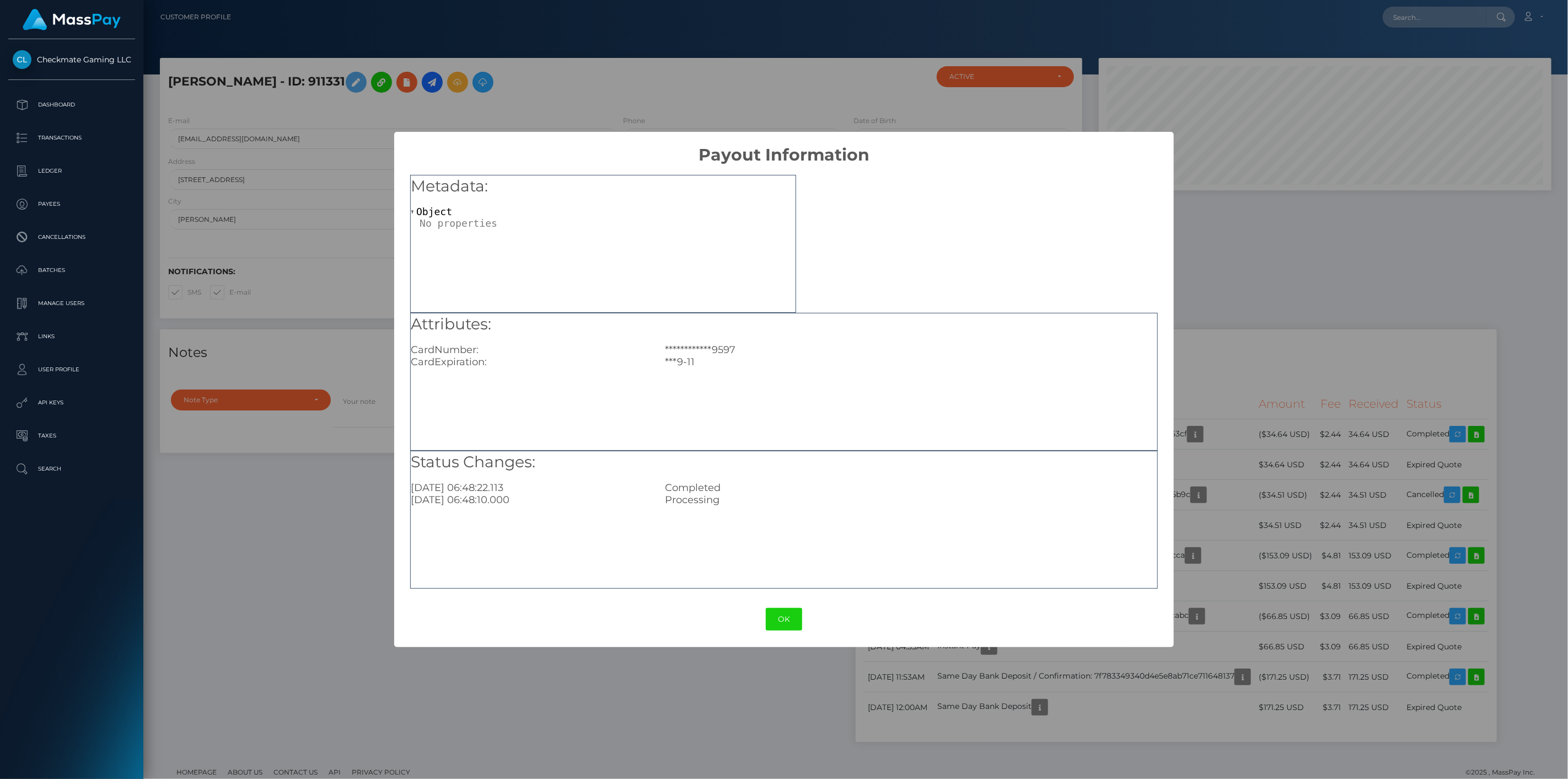
click at [1244, 617] on div "**********" at bounding box center [784, 389] width 1568 height 779
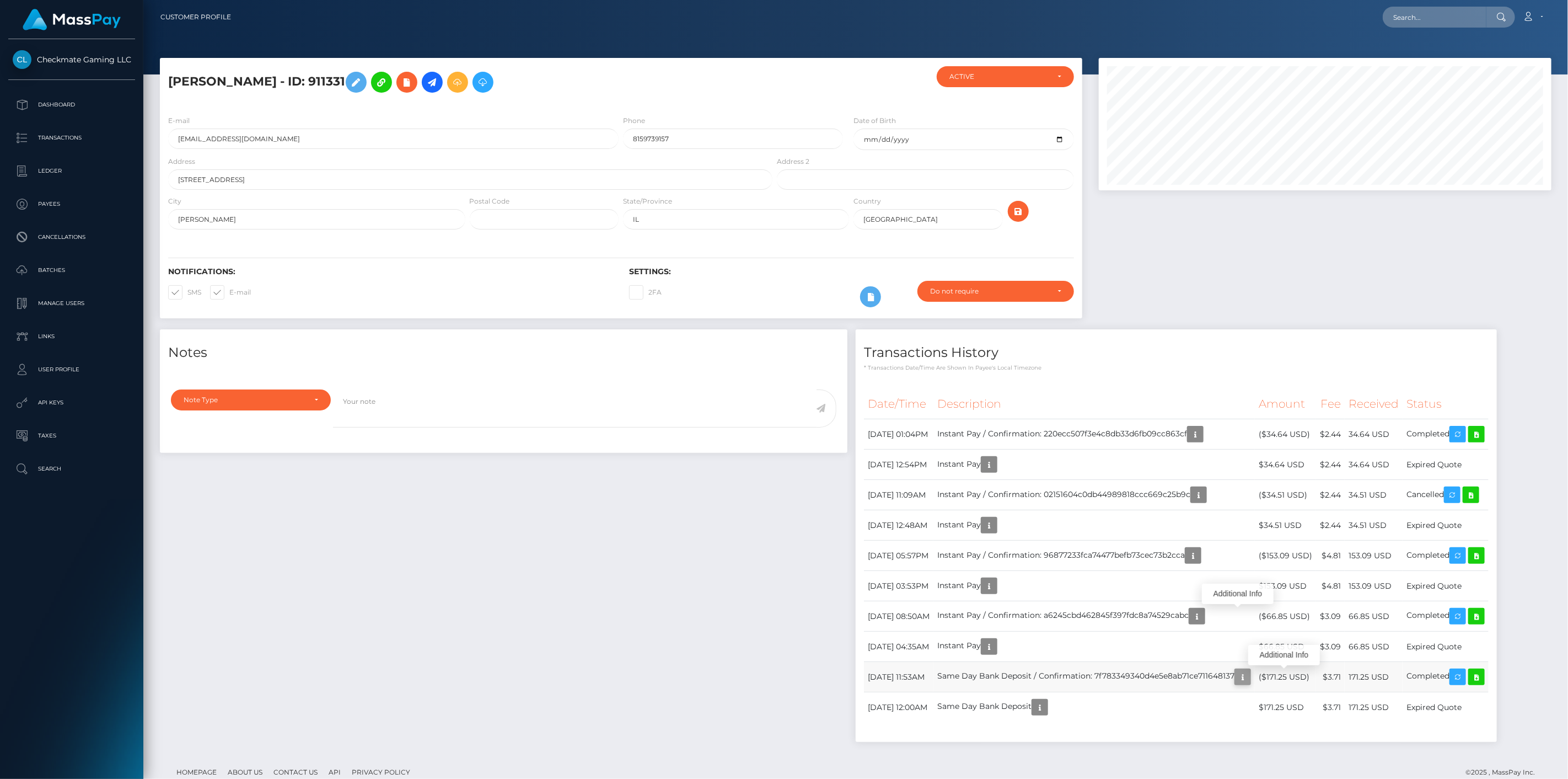
click at [1249, 677] on icon "button" at bounding box center [1243, 677] width 13 height 14
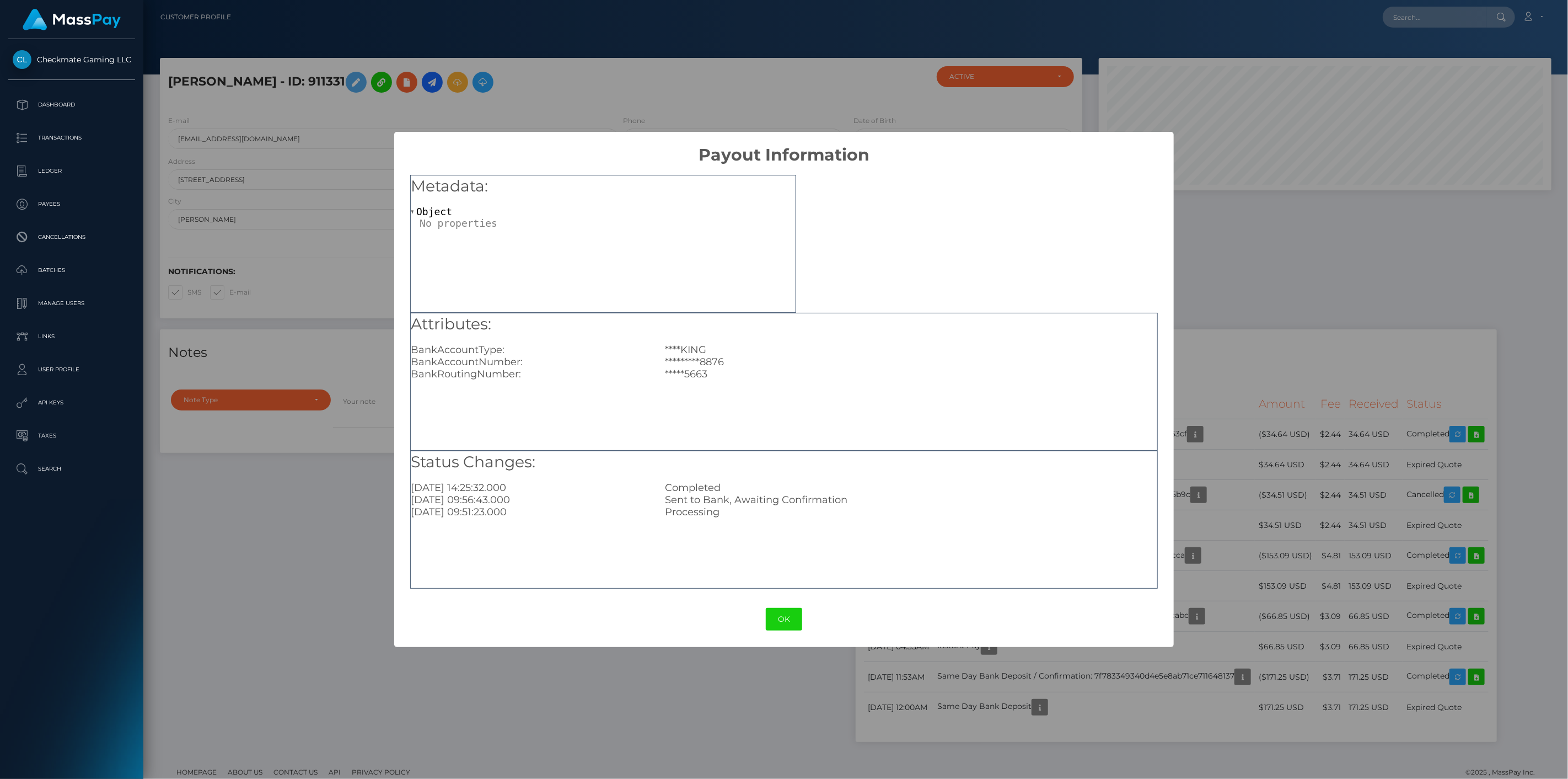
click at [1237, 434] on div "× Payout Information Metadata: Object Attributes: BankAccountType: ****KING Ban…" at bounding box center [784, 389] width 1568 height 779
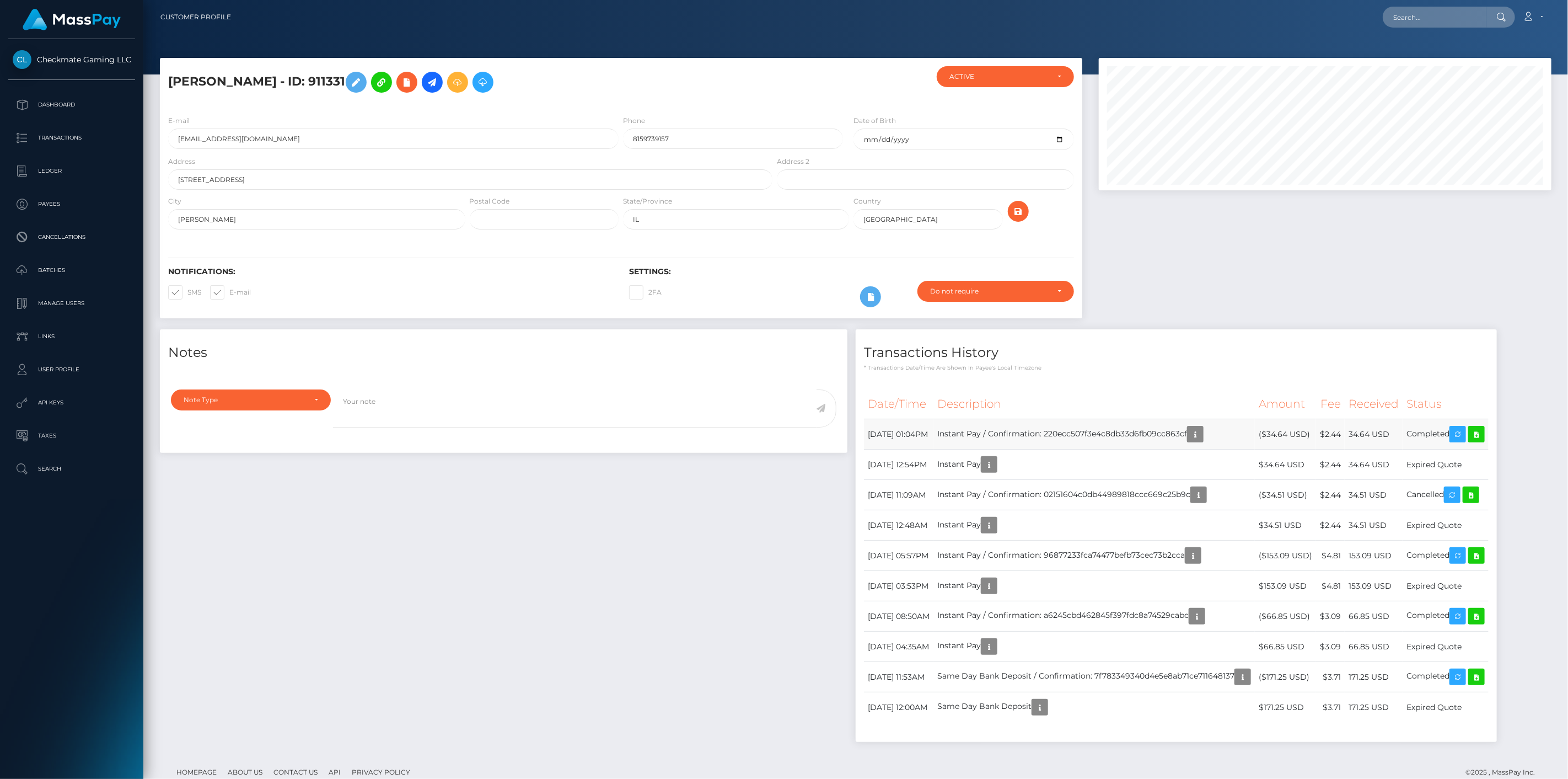
click at [1231, 425] on td "Instant Pay / Confirmation: 220ecc507f3e4c8db33d6fb09cc863cf" at bounding box center [1094, 434] width 321 height 30
click at [1202, 436] on icon "button" at bounding box center [1195, 434] width 13 height 14
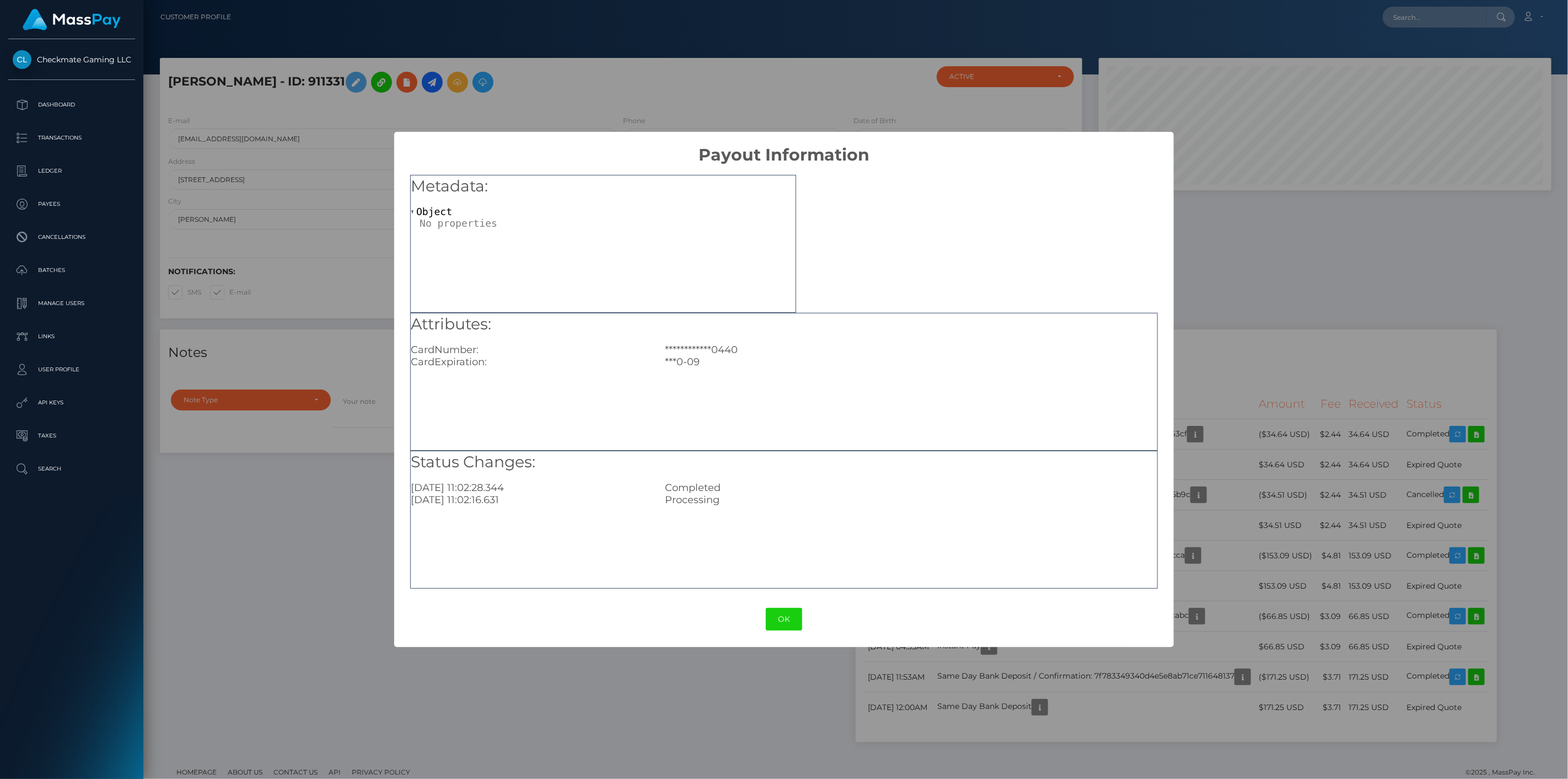
click at [1236, 352] on div "**********" at bounding box center [784, 389] width 1568 height 779
